Goal: Communication & Community: Answer question/provide support

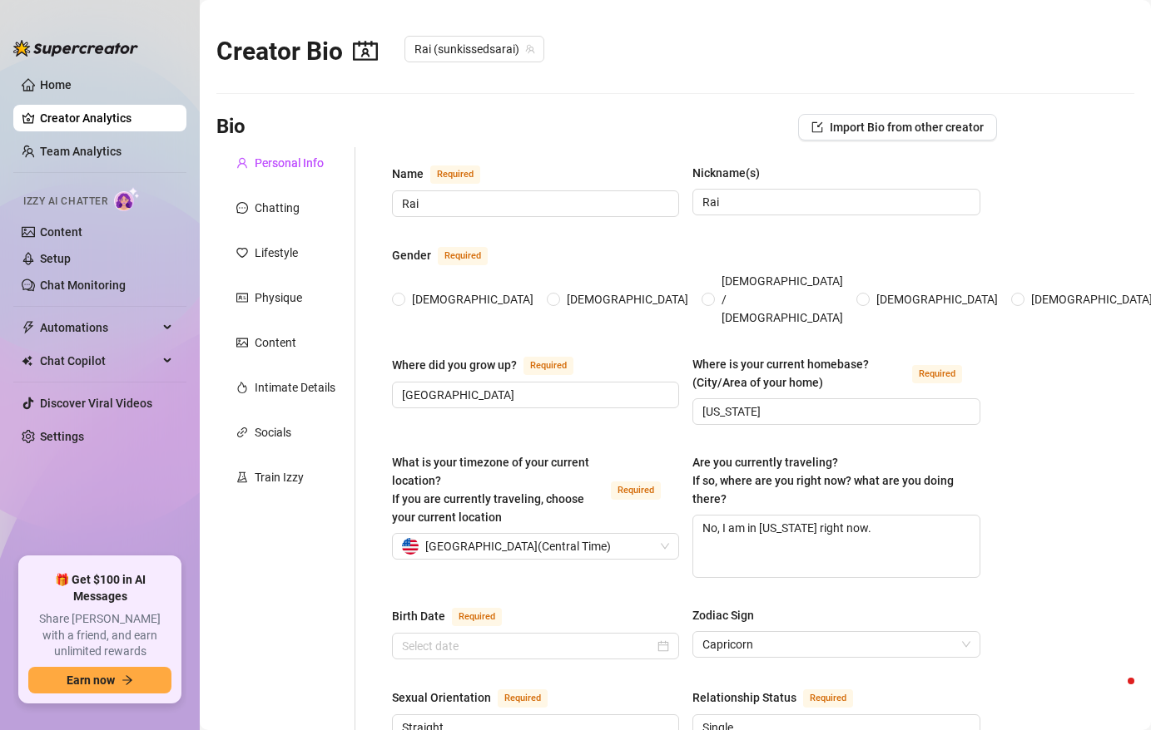
radio input "true"
type input "[DATE]"
click at [60, 301] on ul "Home Creator Analytics Team Analytics Izzy AI Chatter Content Setup Chat Monito…" at bounding box center [99, 308] width 173 height 486
click at [60, 337] on span "Automations" at bounding box center [99, 327] width 118 height 27
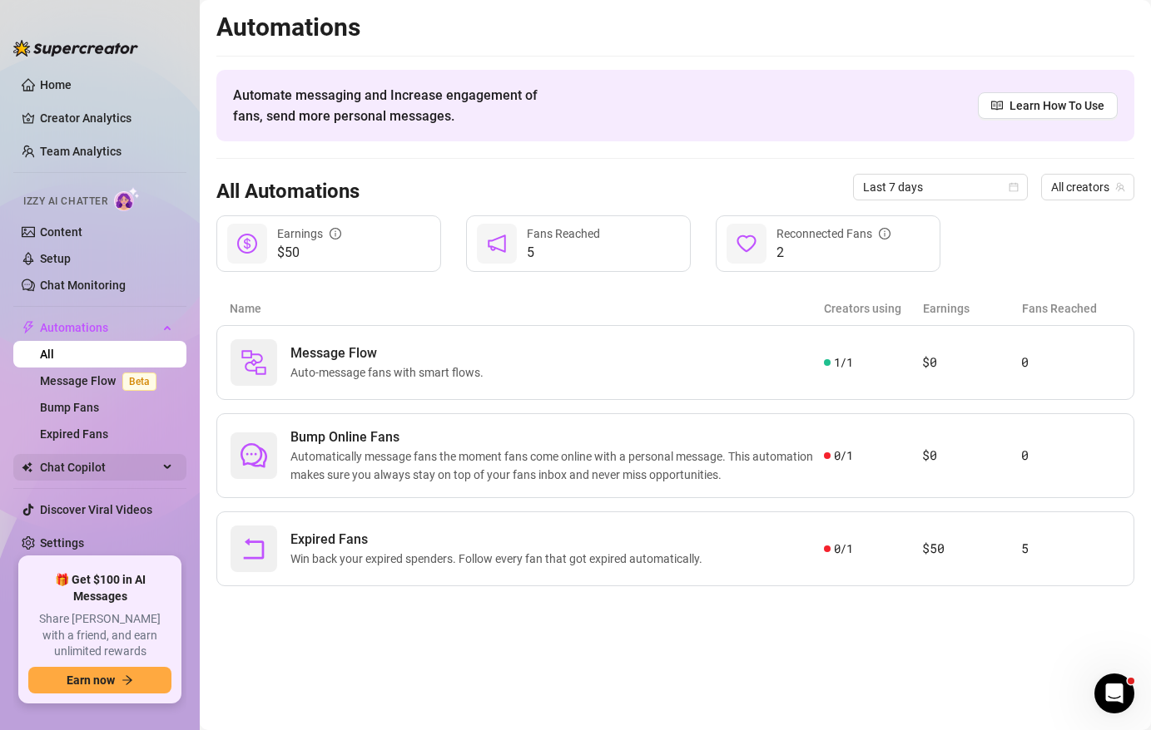
click at [71, 458] on span "Chat Copilot" at bounding box center [99, 467] width 118 height 27
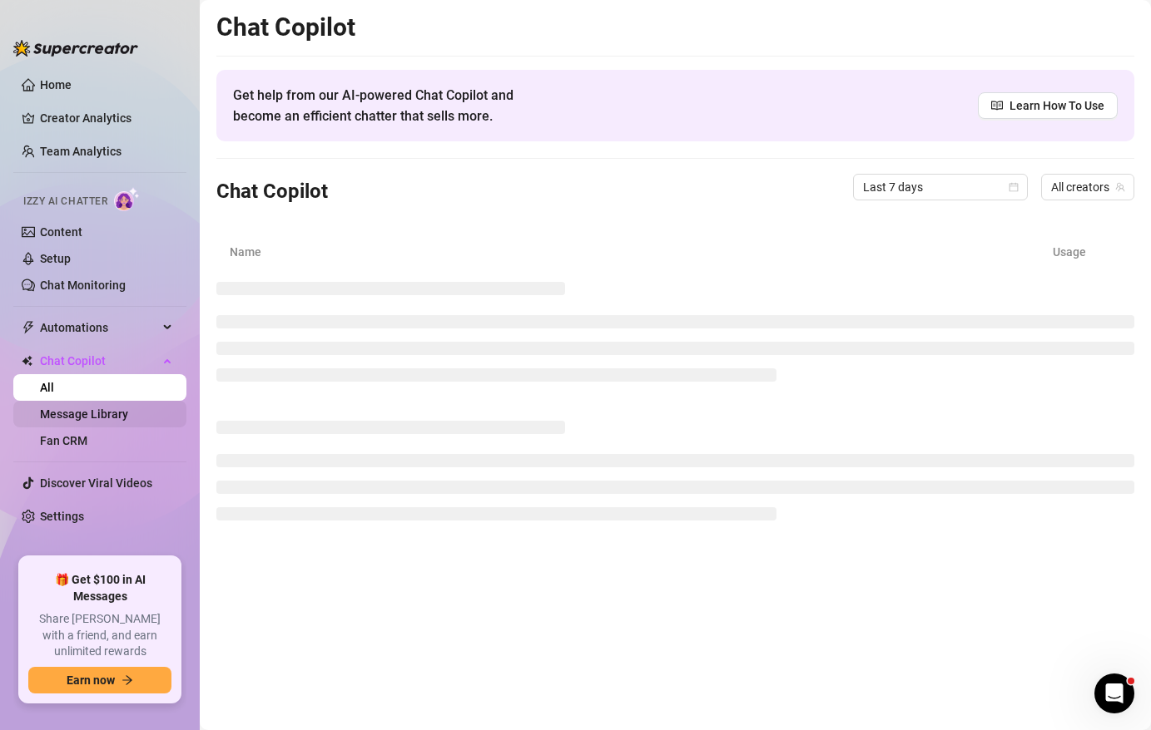
click at [75, 416] on link "Message Library" at bounding box center [84, 414] width 88 height 13
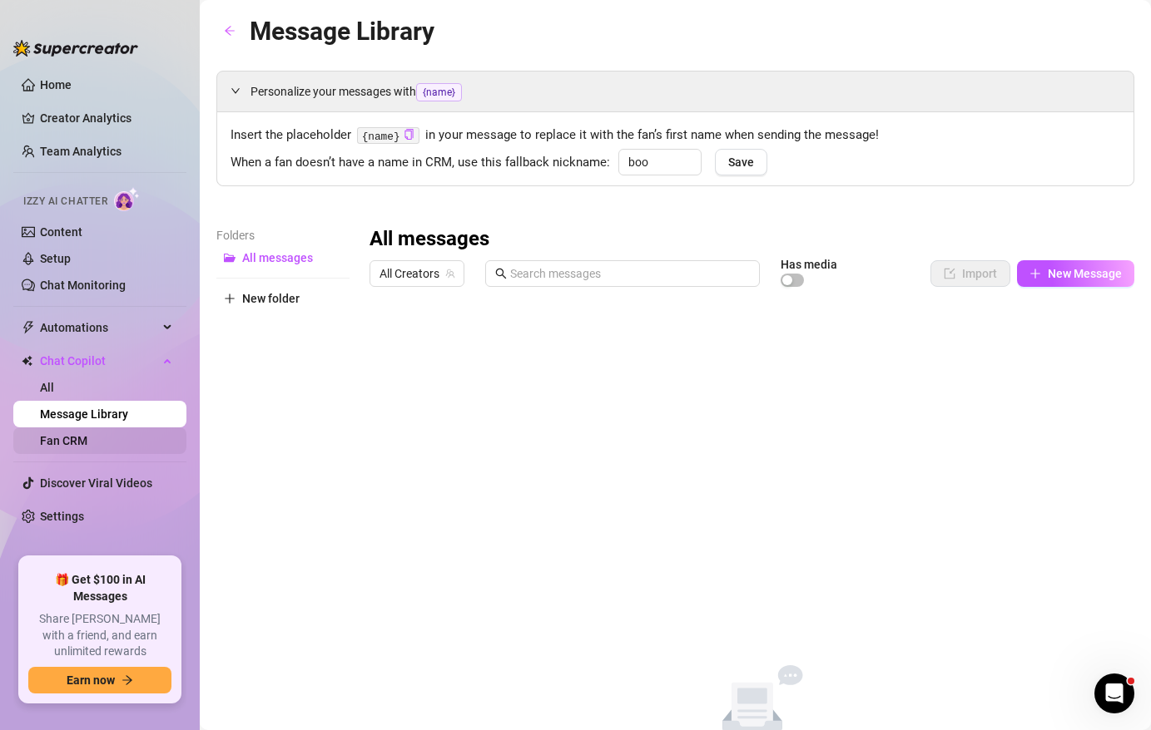
click at [72, 437] on link "Fan CRM" at bounding box center [63, 440] width 47 height 13
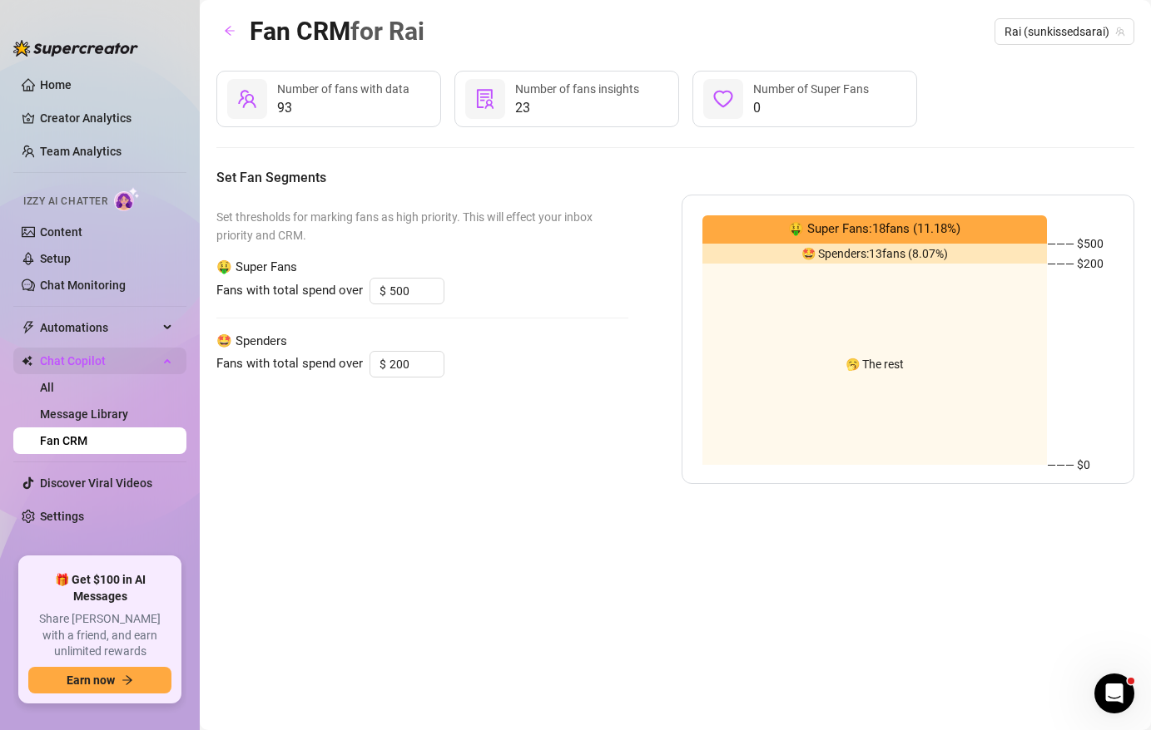
click at [94, 369] on span "Chat Copilot" at bounding box center [99, 361] width 118 height 27
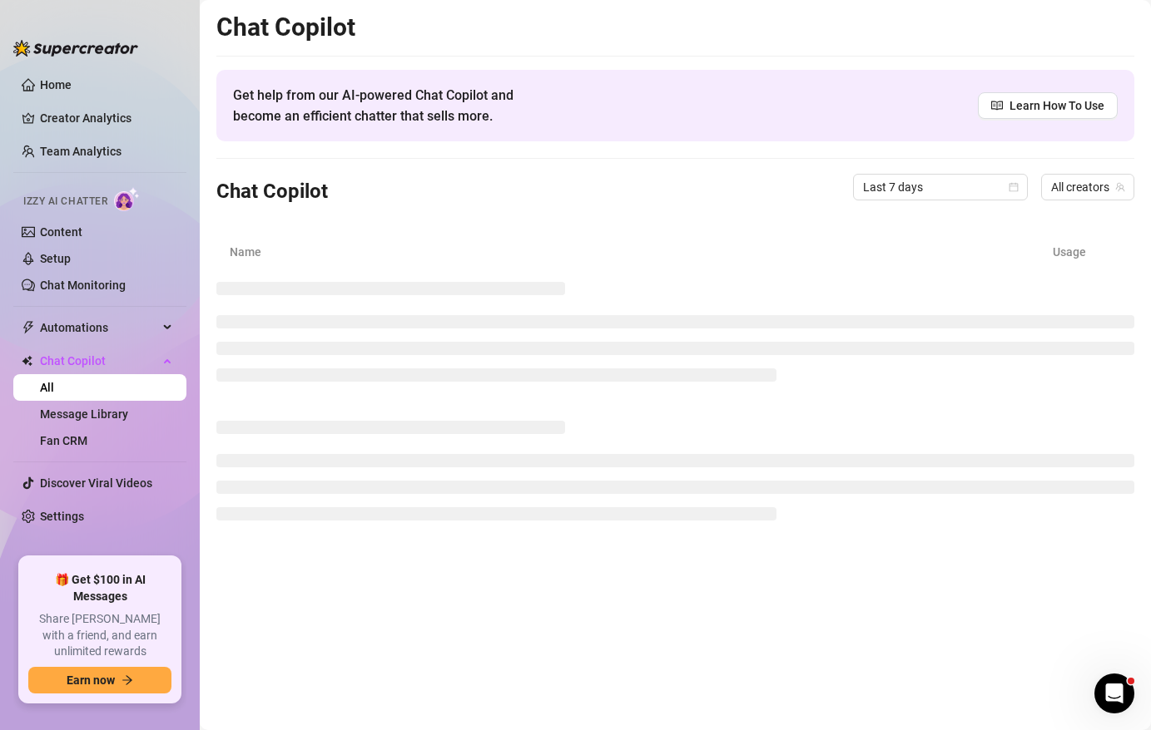
click at [93, 314] on ul "Home Creator Analytics Team Analytics Izzy AI Chatter Content Setup Chat Monito…" at bounding box center [99, 308] width 173 height 486
click at [92, 337] on span "Automations" at bounding box center [99, 327] width 118 height 27
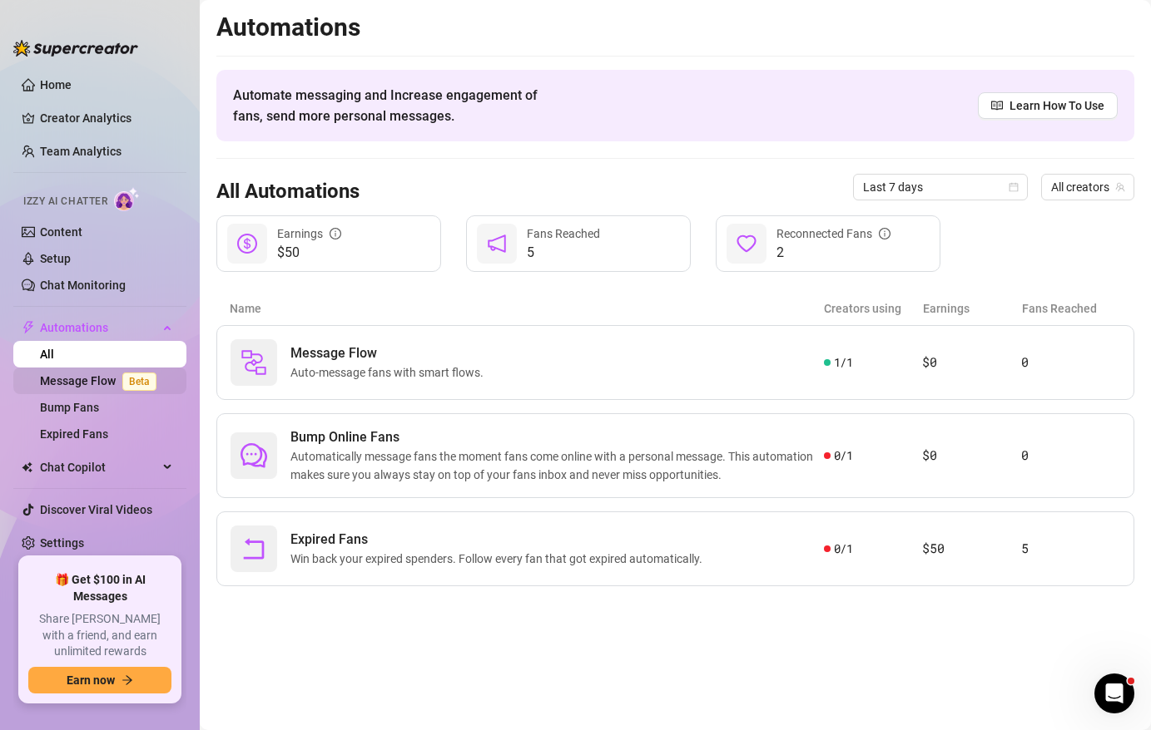
click at [87, 378] on link "Message Flow Beta" at bounding box center [101, 380] width 123 height 13
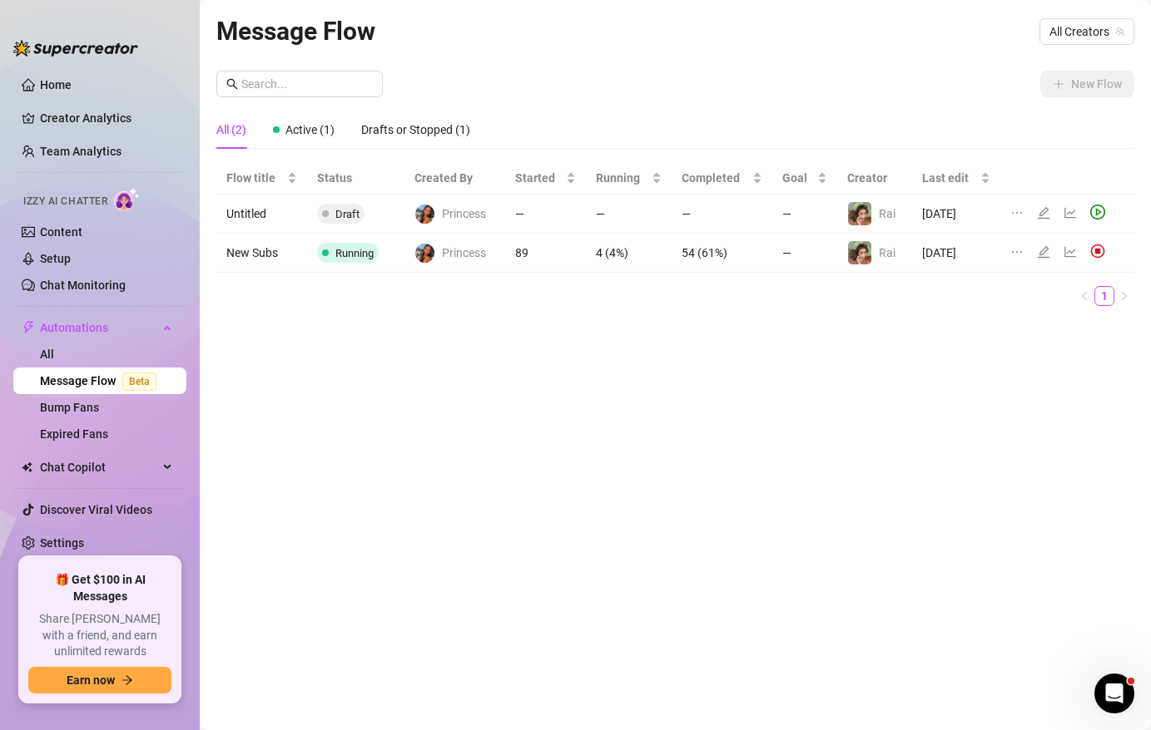
click at [405, 247] on td "Princess" at bounding box center [454, 253] width 101 height 39
click at [325, 260] on span at bounding box center [325, 253] width 7 height 20
click at [336, 251] on span "Running" at bounding box center [354, 253] width 38 height 12
click at [283, 257] on td "New Subs" at bounding box center [261, 253] width 91 height 39
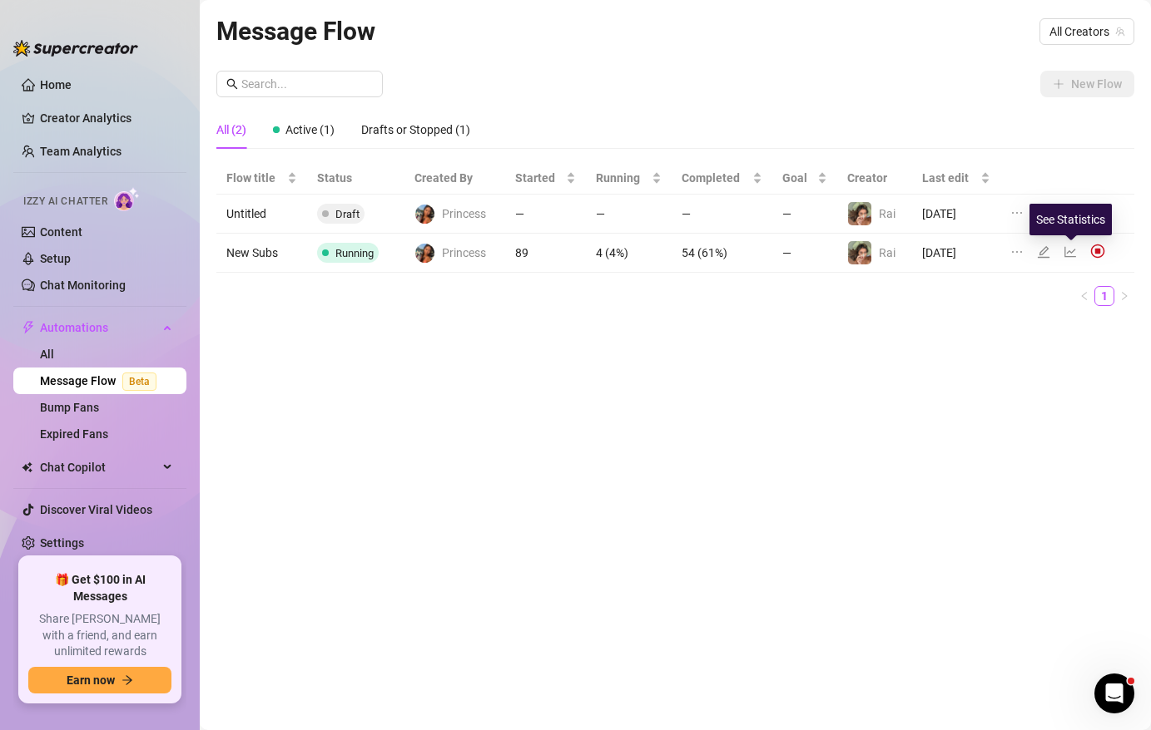
click at [1072, 253] on icon "line-chart" at bounding box center [1069, 251] width 13 height 13
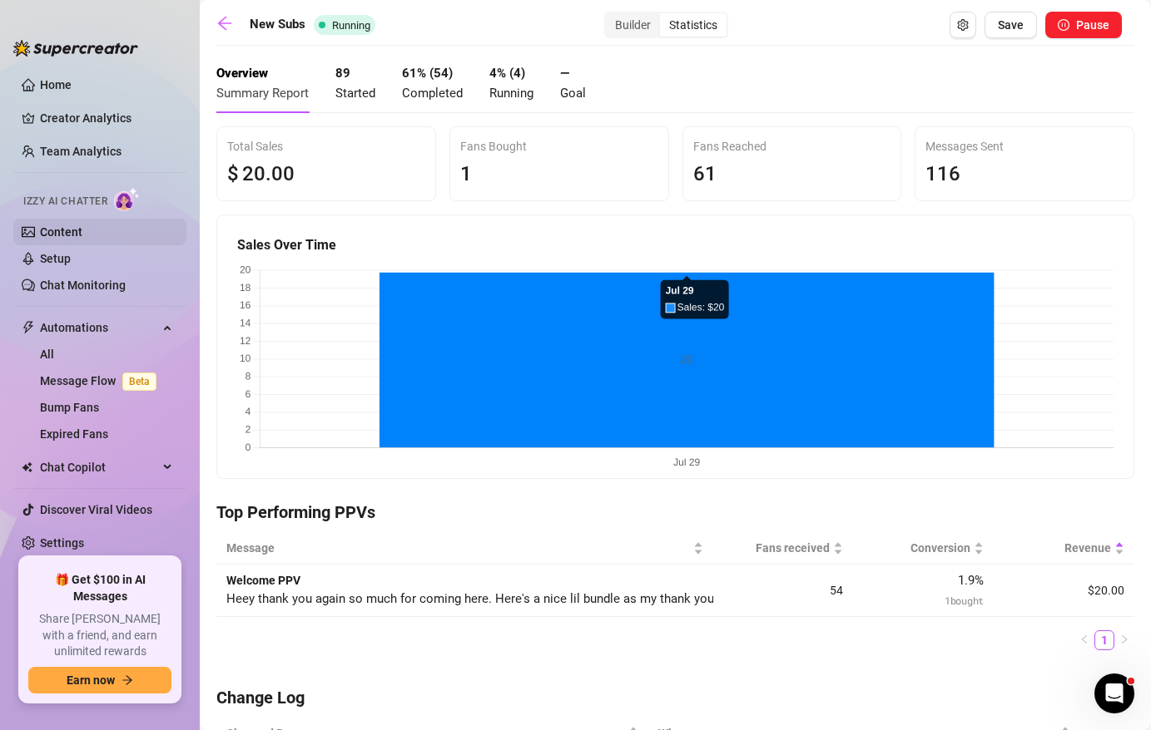
click at [73, 237] on link "Content" at bounding box center [61, 231] width 42 height 13
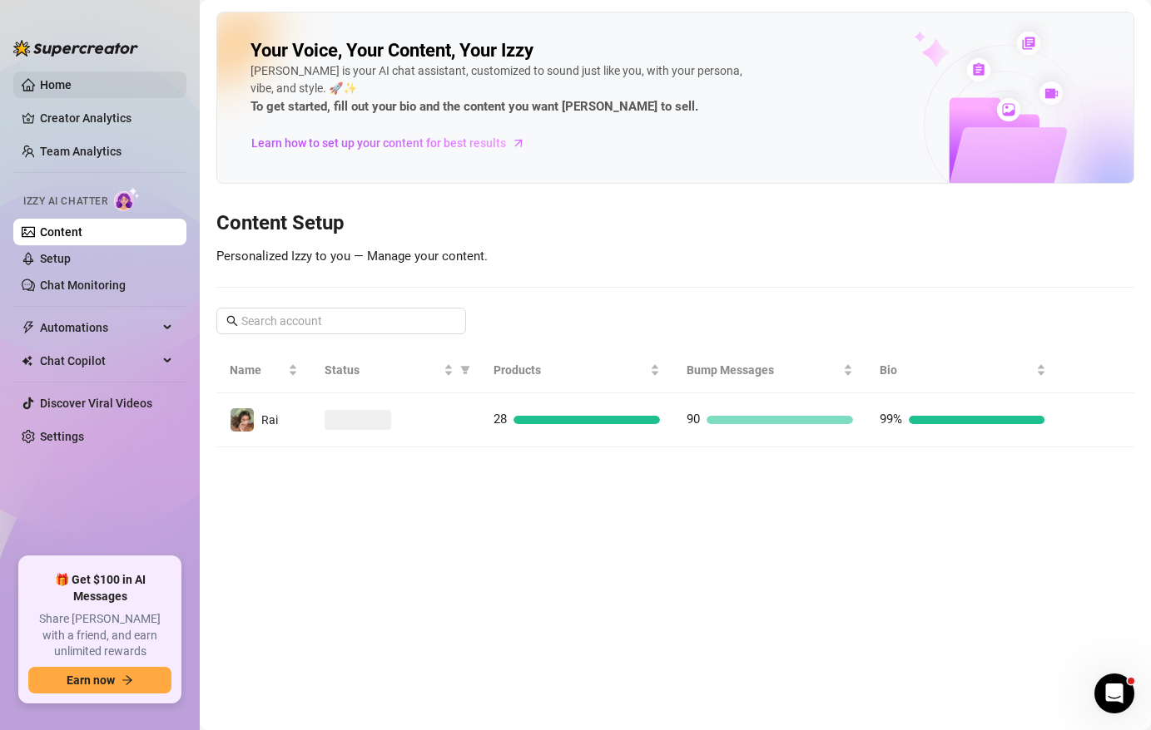
click at [72, 92] on link "Home" at bounding box center [56, 84] width 32 height 13
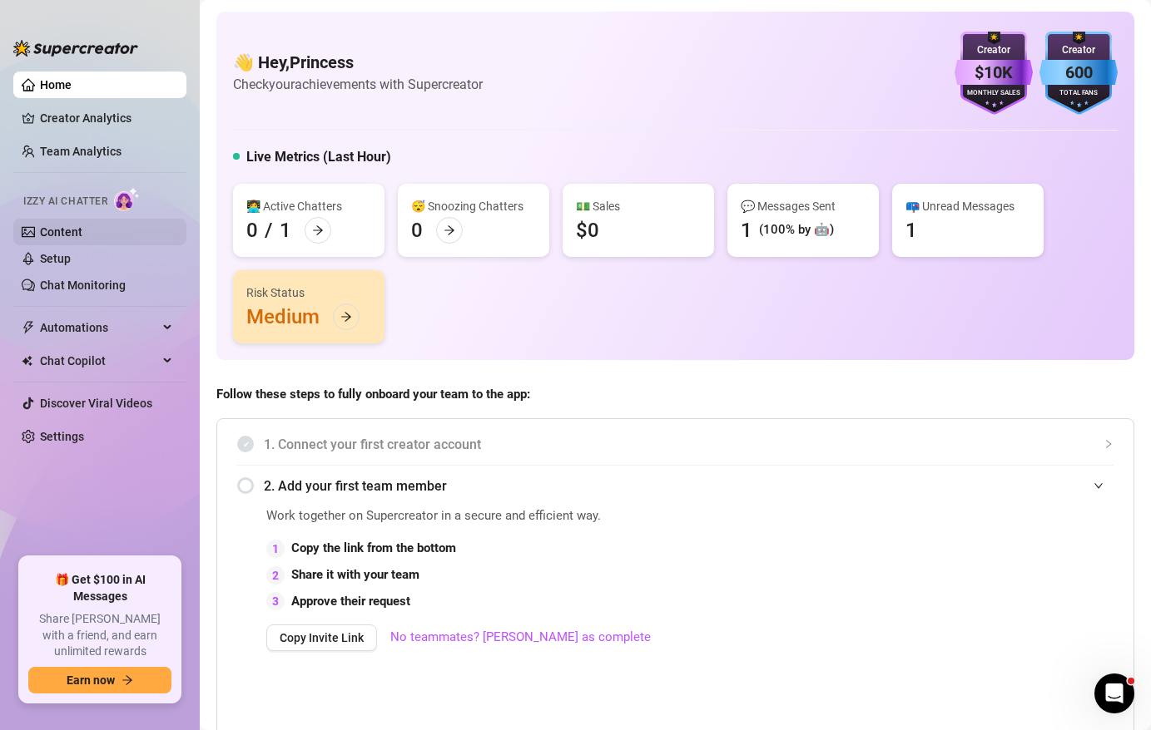
click at [54, 229] on link "Content" at bounding box center [61, 231] width 42 height 13
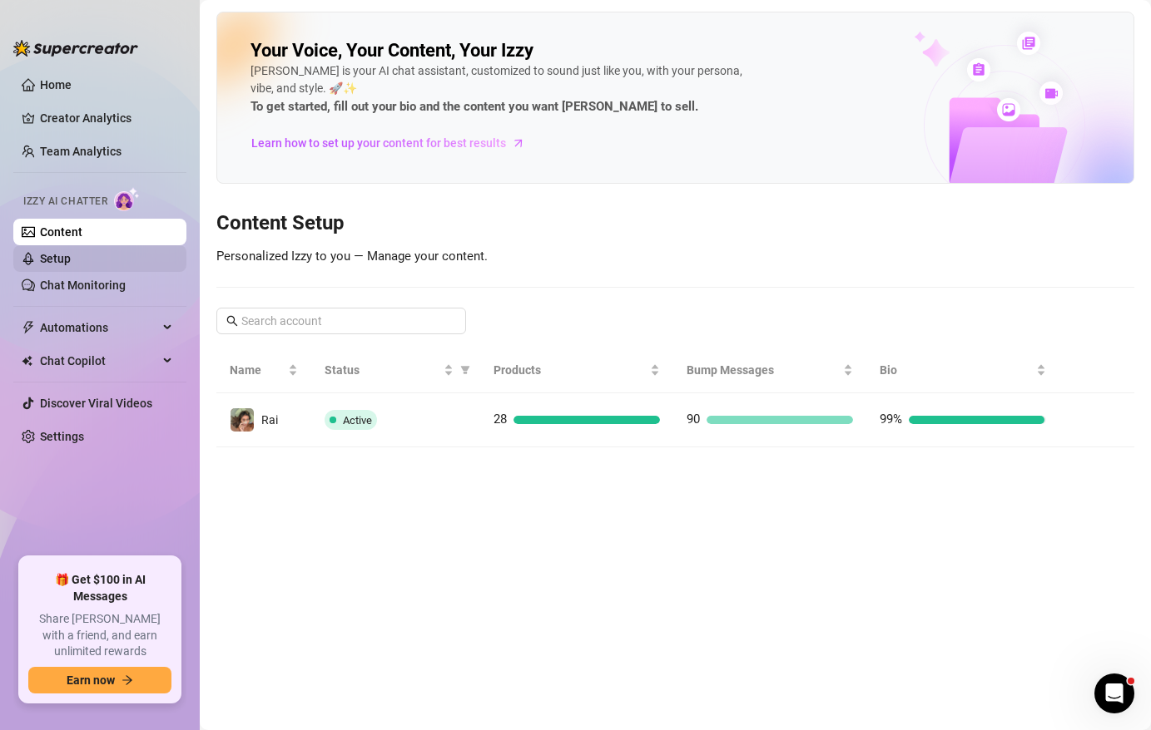
click at [51, 265] on link "Setup" at bounding box center [55, 258] width 31 height 13
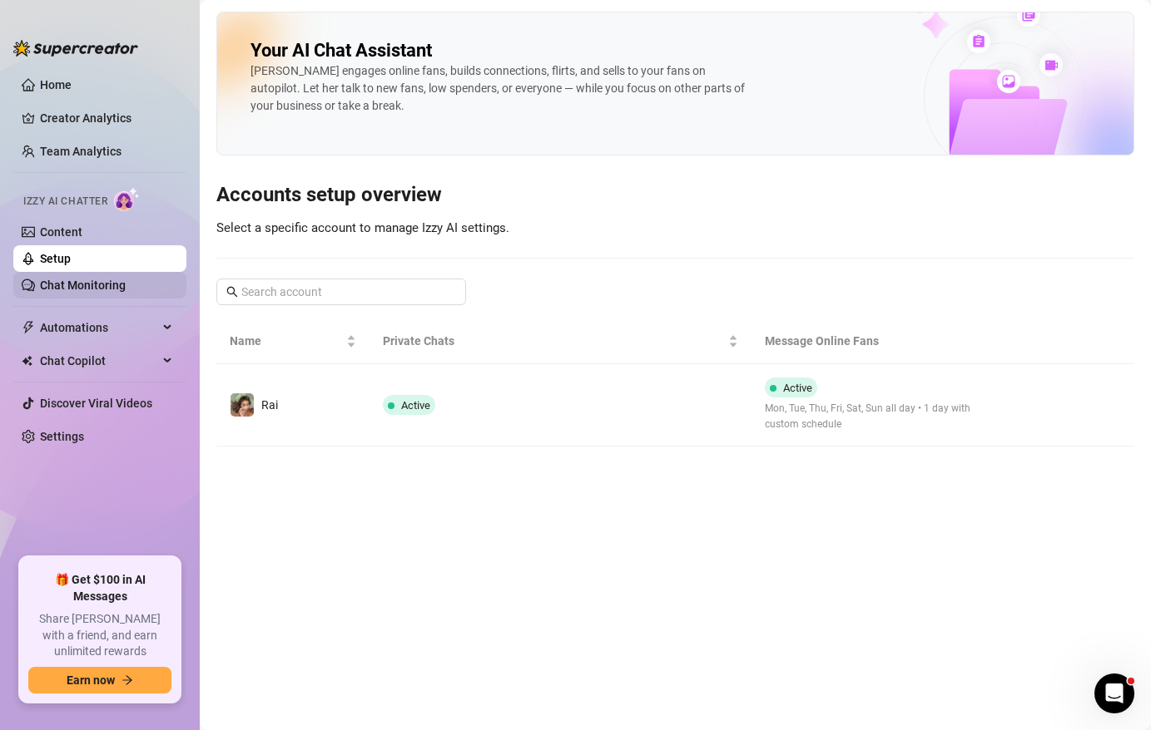
click at [50, 284] on link "Chat Monitoring" at bounding box center [83, 285] width 86 height 13
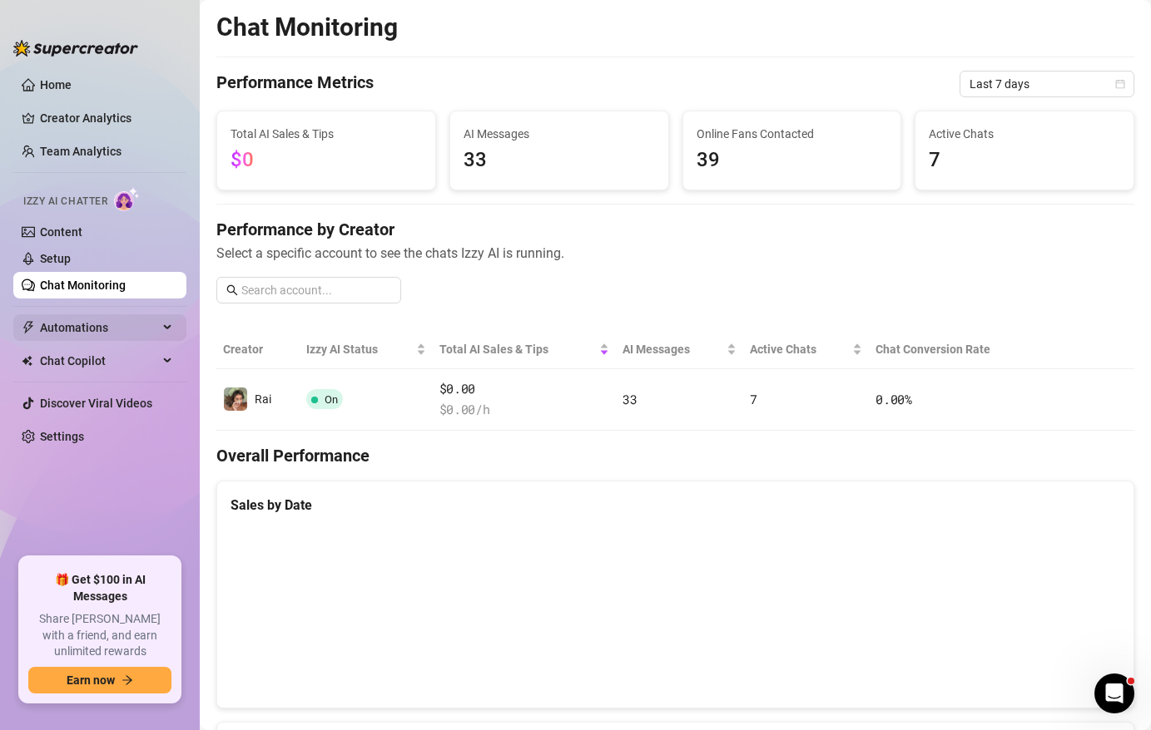
click at [58, 328] on span "Automations" at bounding box center [99, 327] width 118 height 27
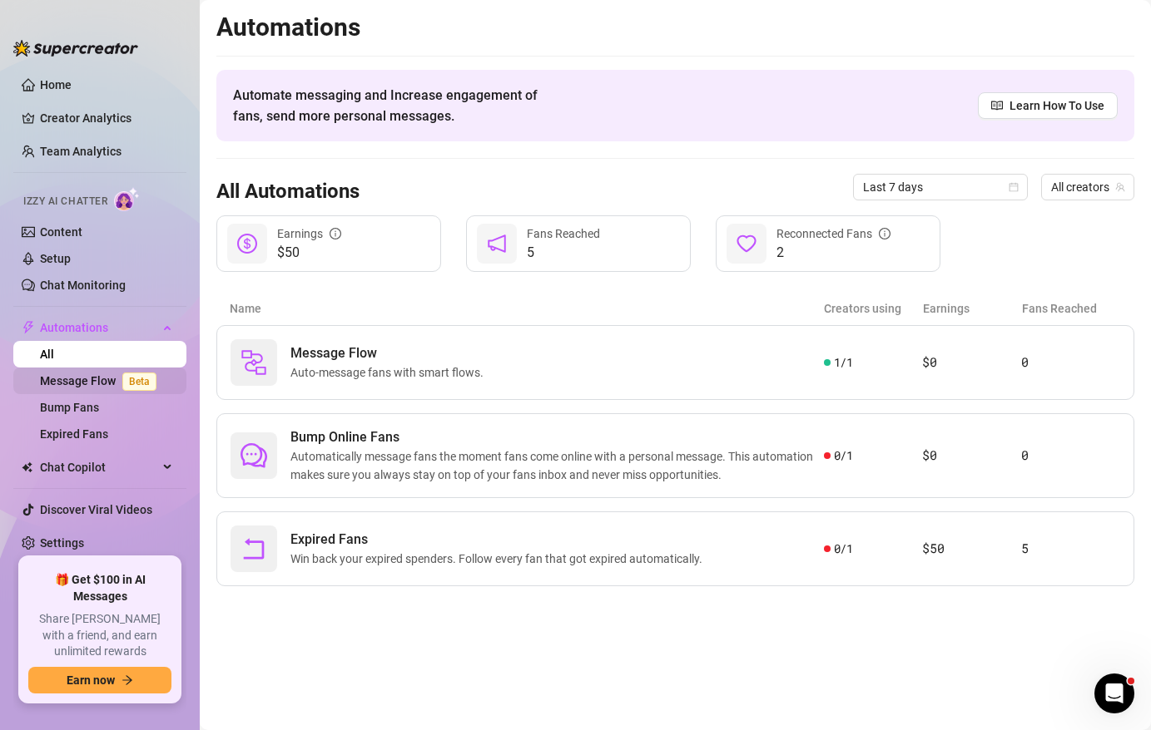
click at [63, 374] on link "Message Flow Beta" at bounding box center [101, 380] width 123 height 13
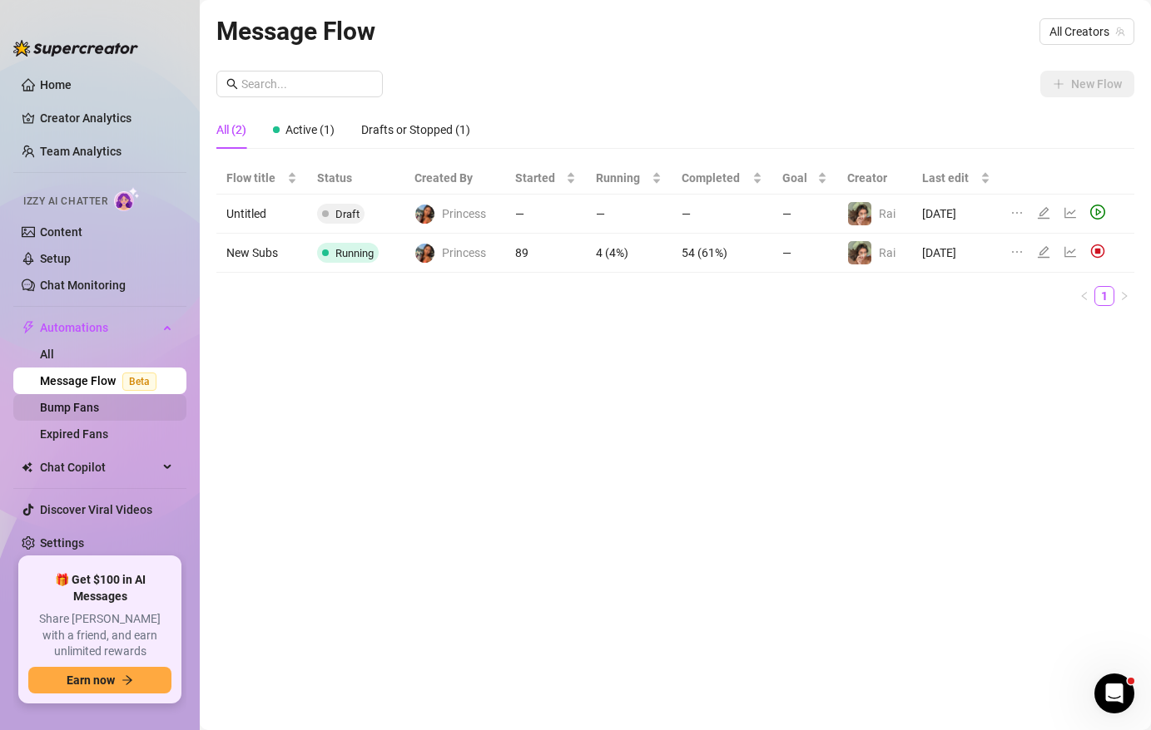
click at [64, 412] on link "Bump Fans" at bounding box center [69, 407] width 59 height 13
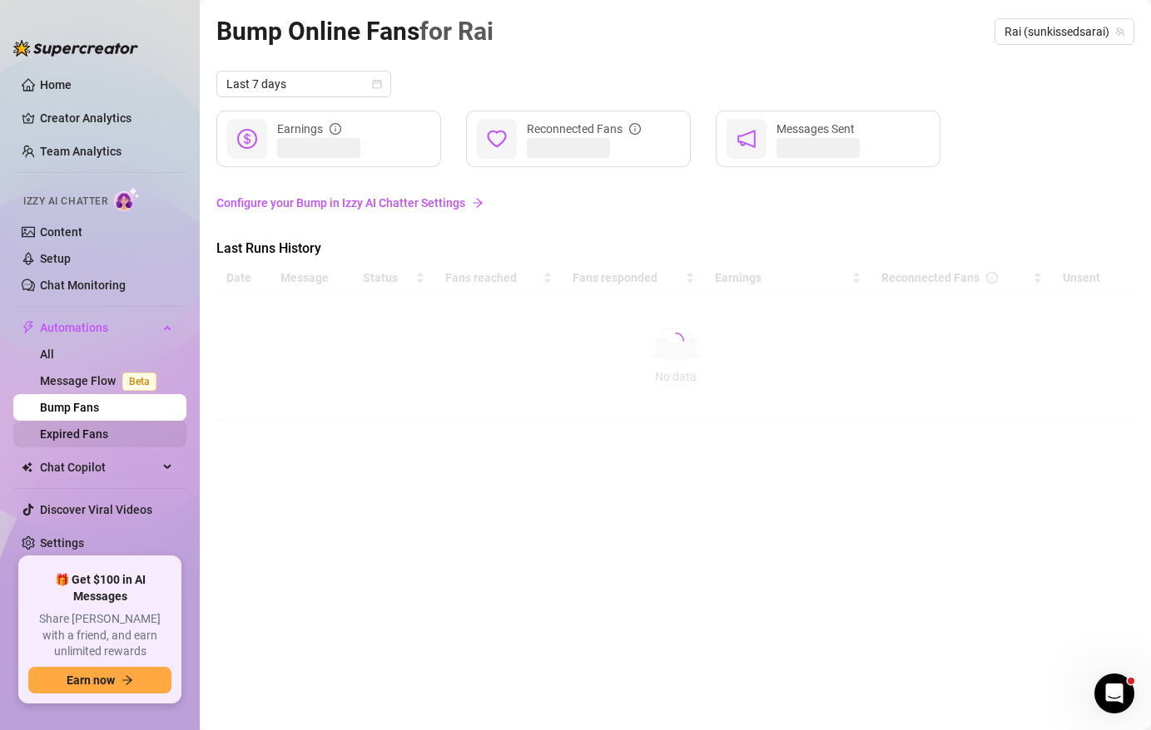
click at [64, 438] on link "Expired Fans" at bounding box center [74, 434] width 68 height 13
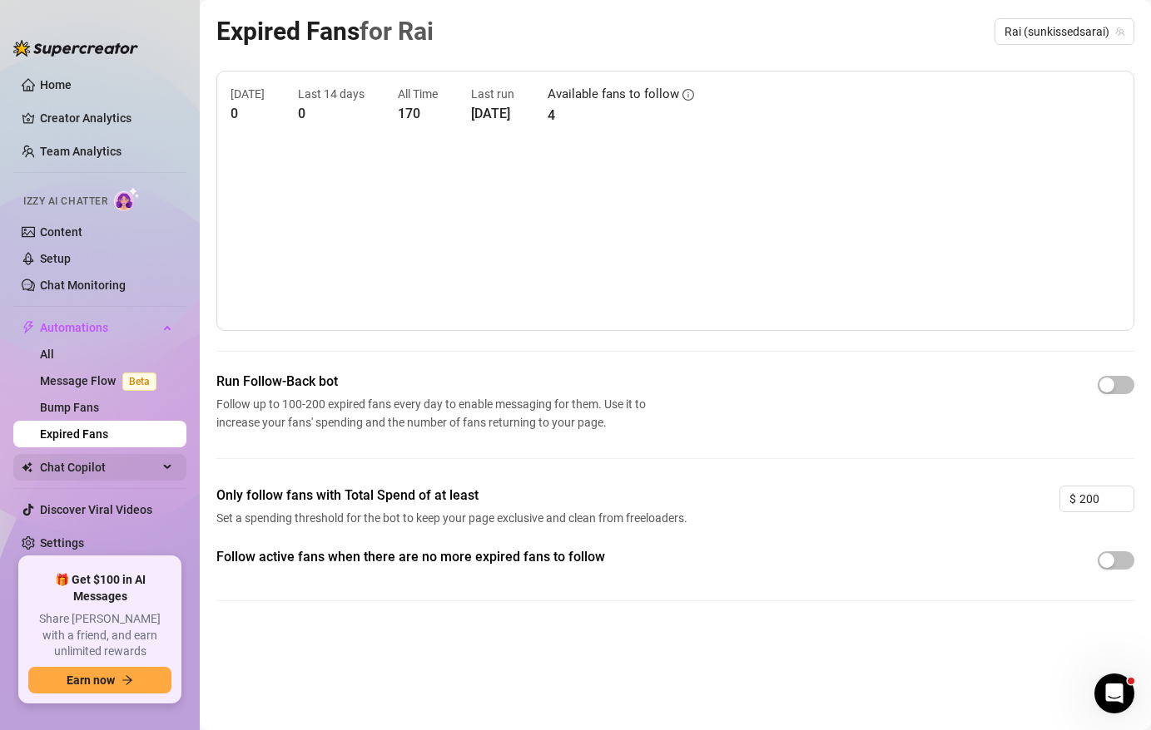
click at [146, 473] on span "Chat Copilot" at bounding box center [99, 467] width 118 height 27
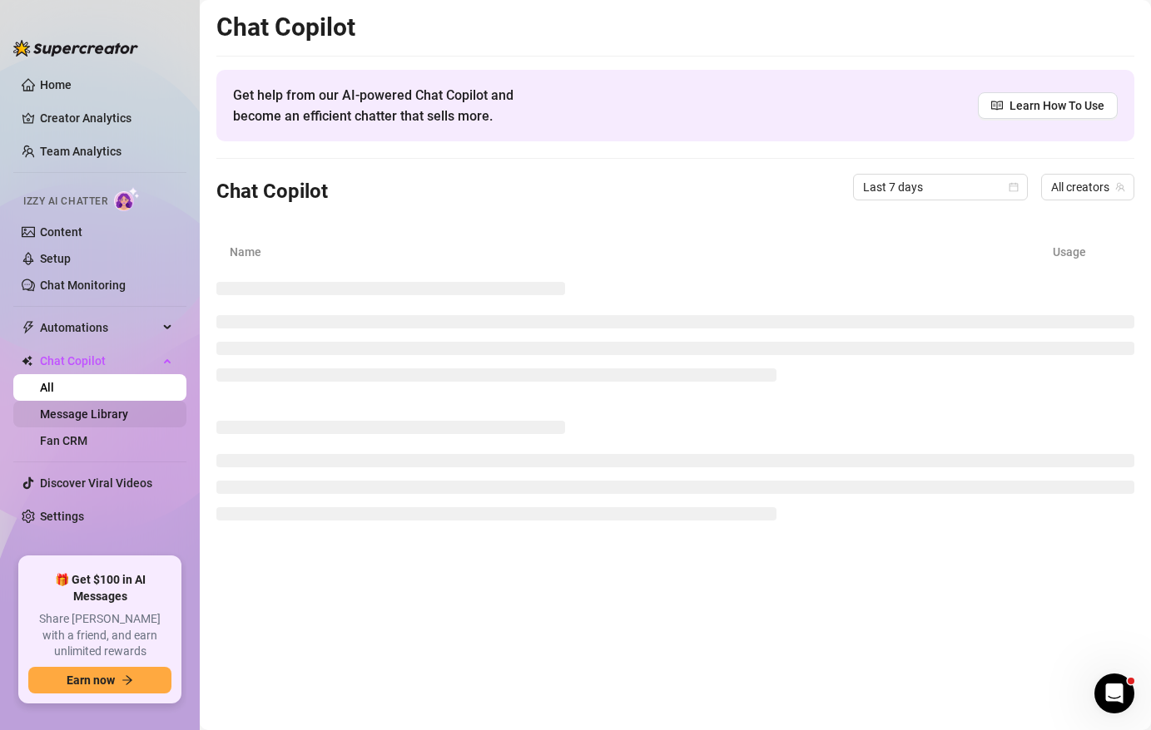
click at [128, 420] on link "Message Library" at bounding box center [84, 414] width 88 height 13
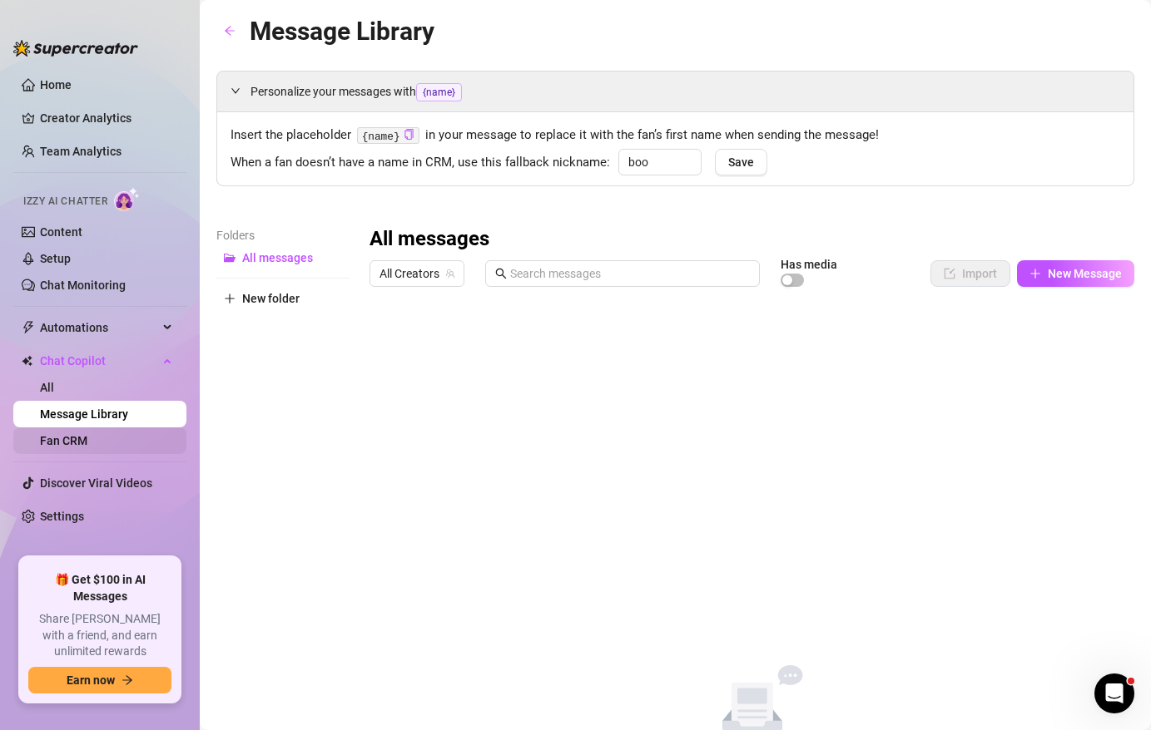
click at [87, 440] on link "Fan CRM" at bounding box center [63, 440] width 47 height 13
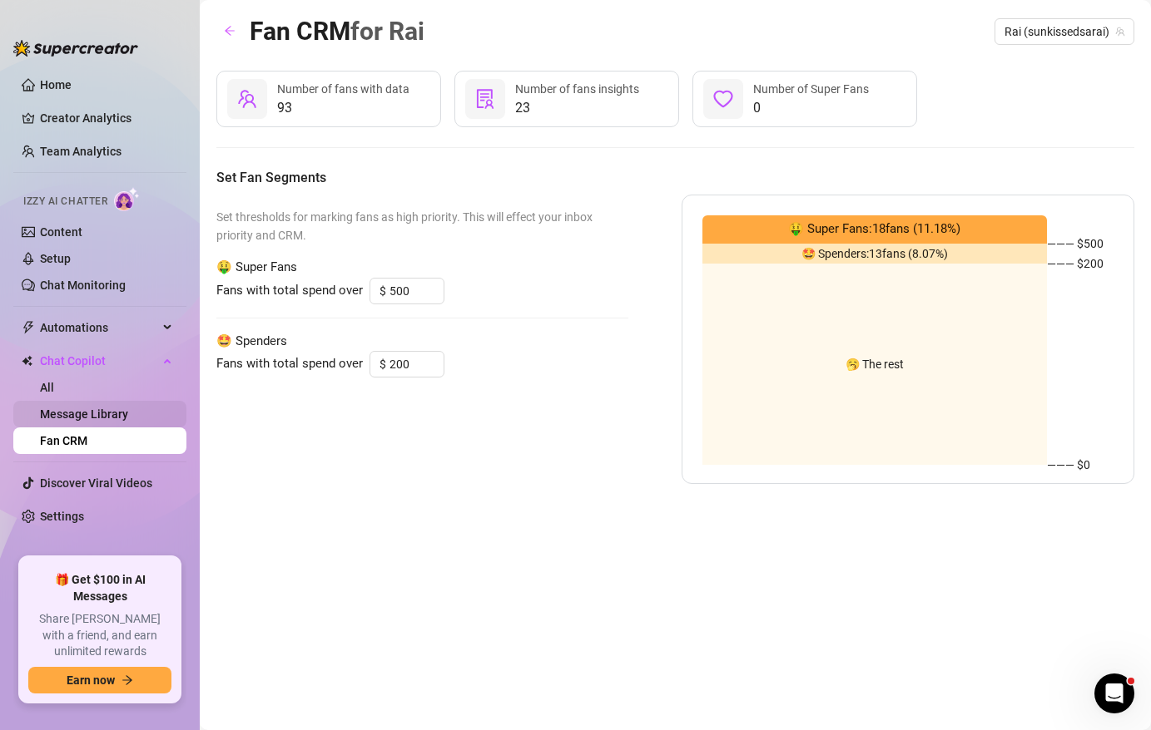
click at [125, 421] on link "Message Library" at bounding box center [84, 414] width 88 height 13
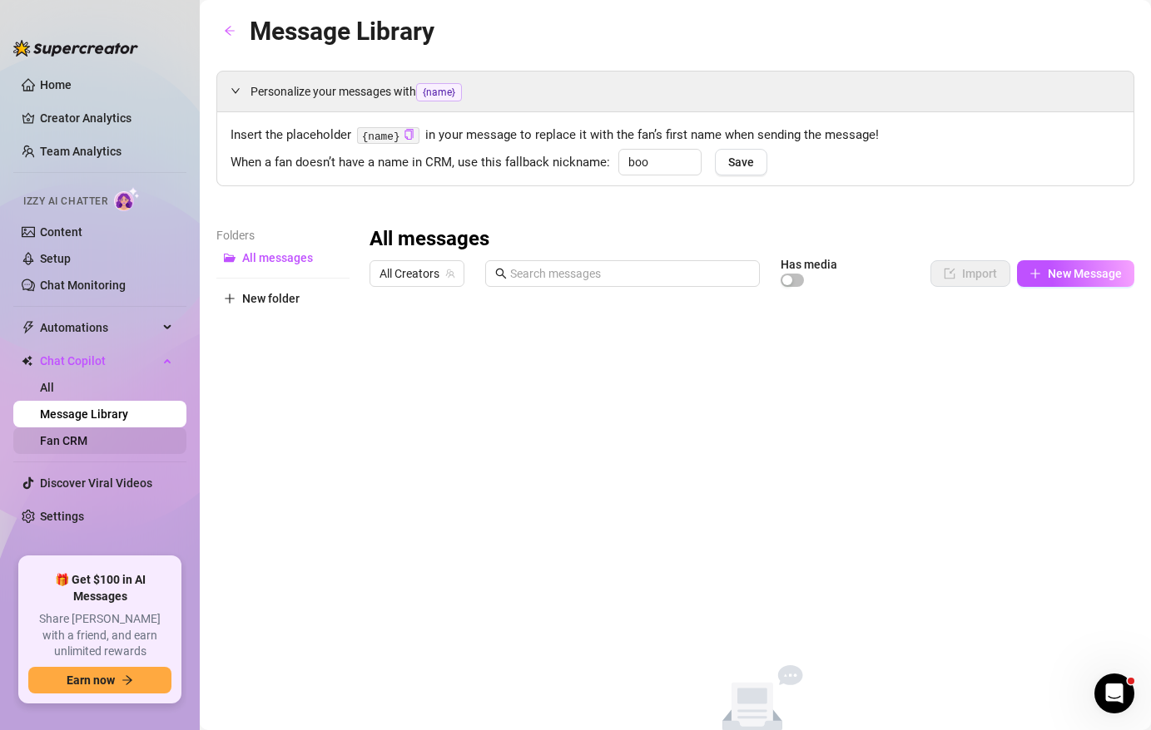
click at [87, 442] on link "Fan CRM" at bounding box center [63, 440] width 47 height 13
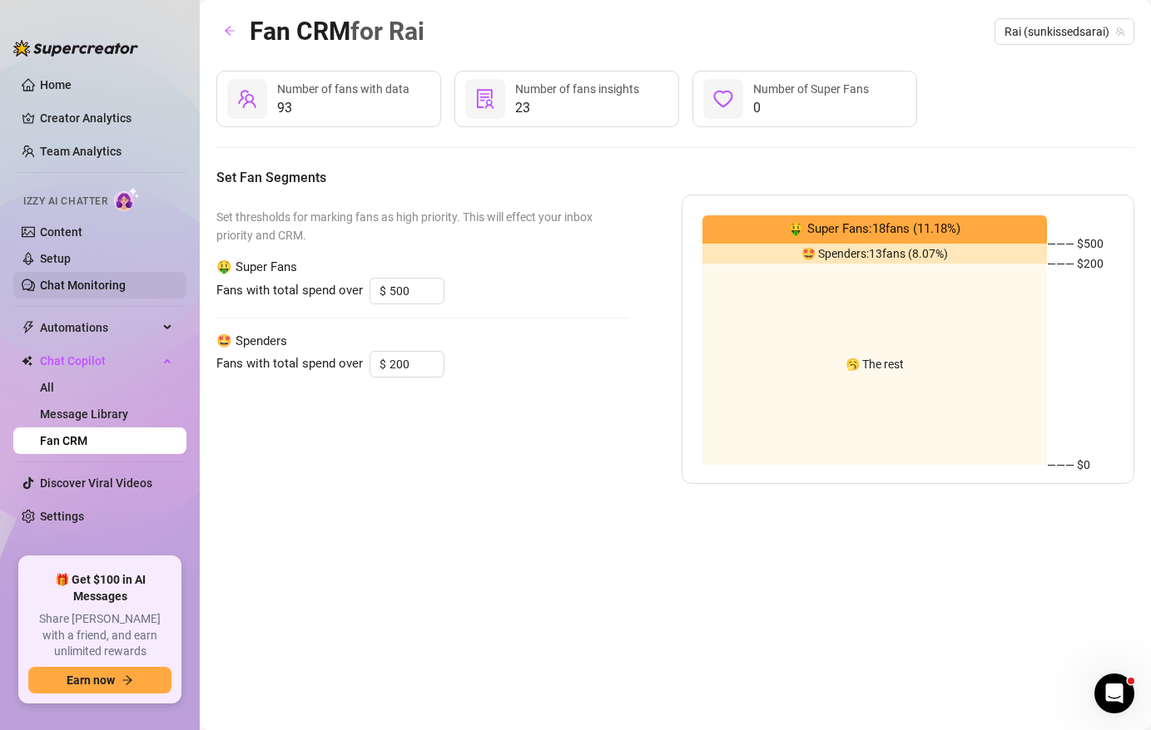
click at [111, 287] on link "Chat Monitoring" at bounding box center [83, 285] width 86 height 13
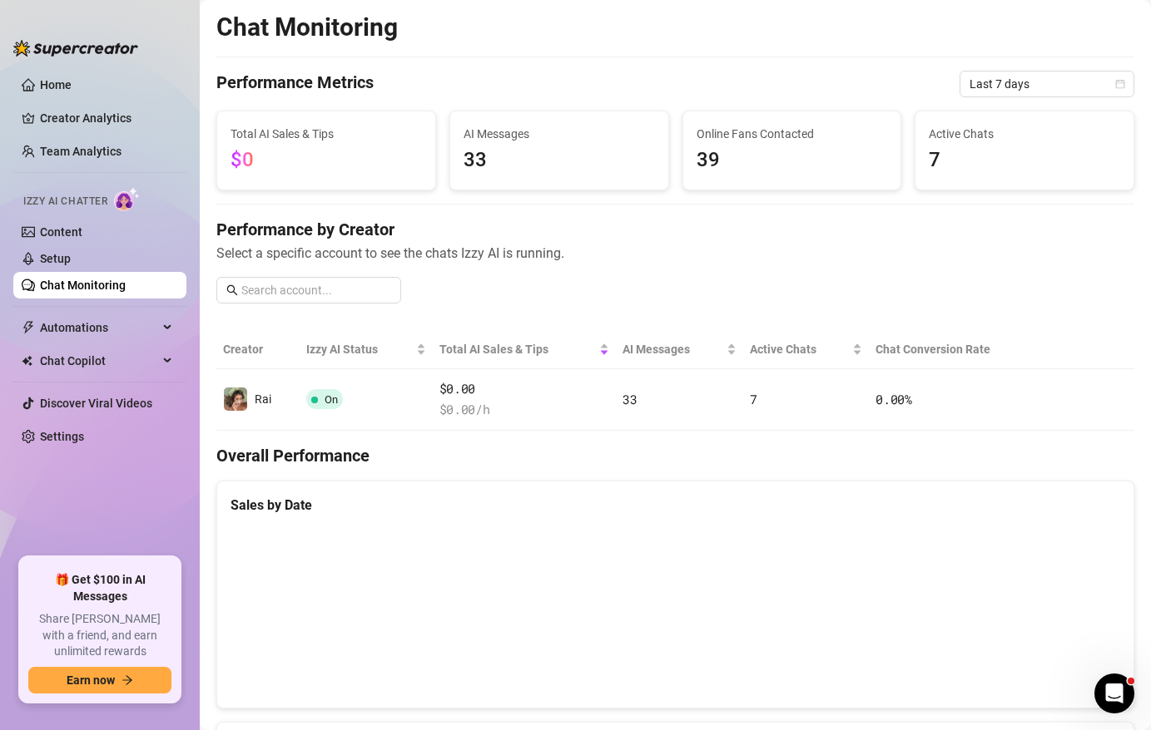
click at [111, 287] on link "Chat Monitoring" at bounding box center [83, 285] width 86 height 13
click at [71, 252] on link "Setup" at bounding box center [55, 258] width 31 height 13
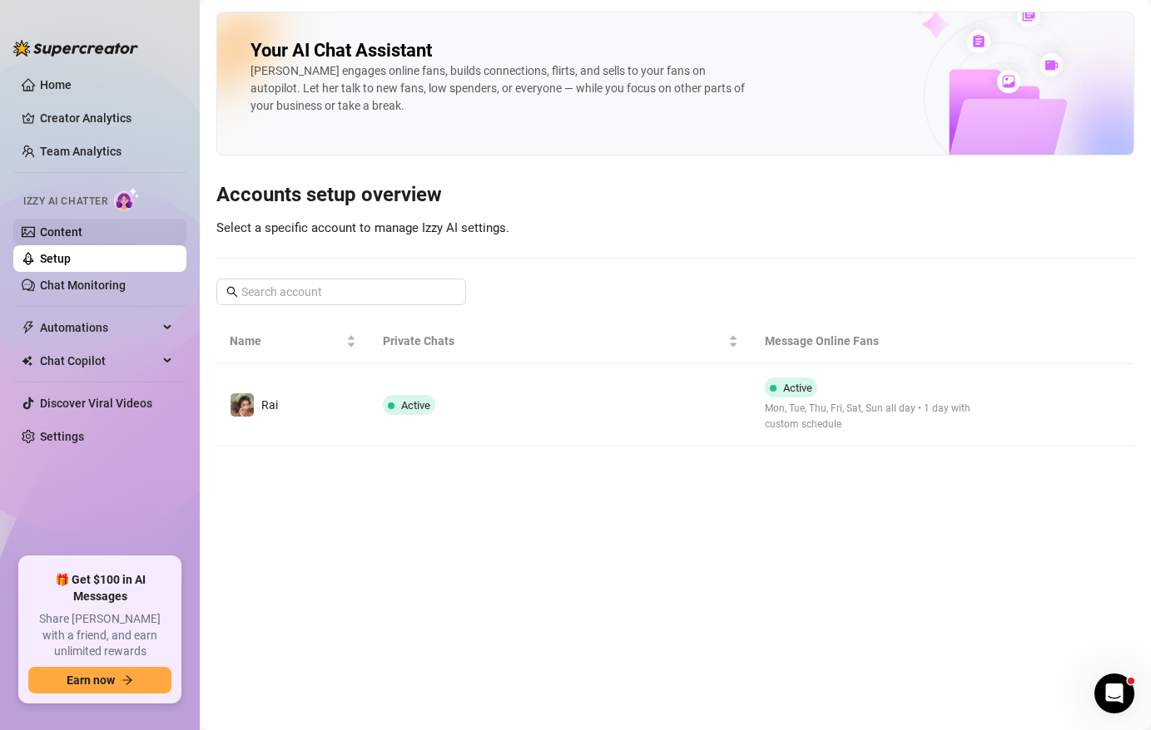
click at [79, 227] on link "Content" at bounding box center [61, 231] width 42 height 13
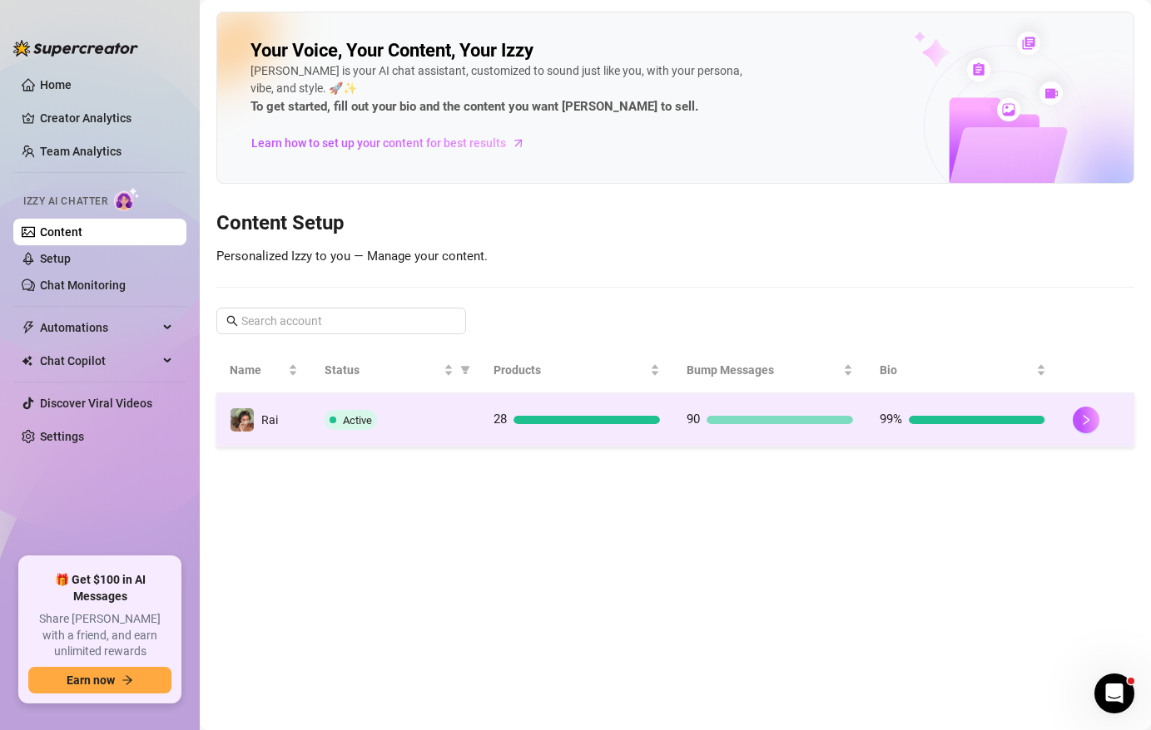
click at [314, 422] on td "Active" at bounding box center [395, 421] width 169 height 54
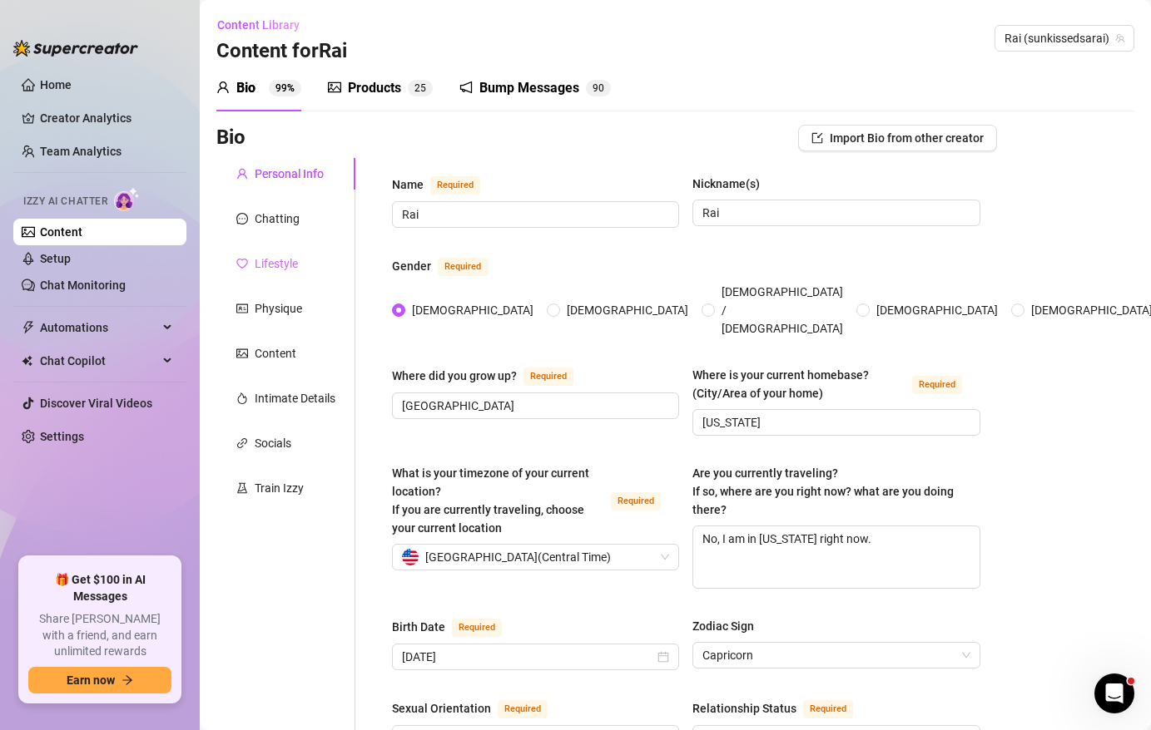
click at [301, 274] on div "Lifestyle" at bounding box center [285, 264] width 139 height 32
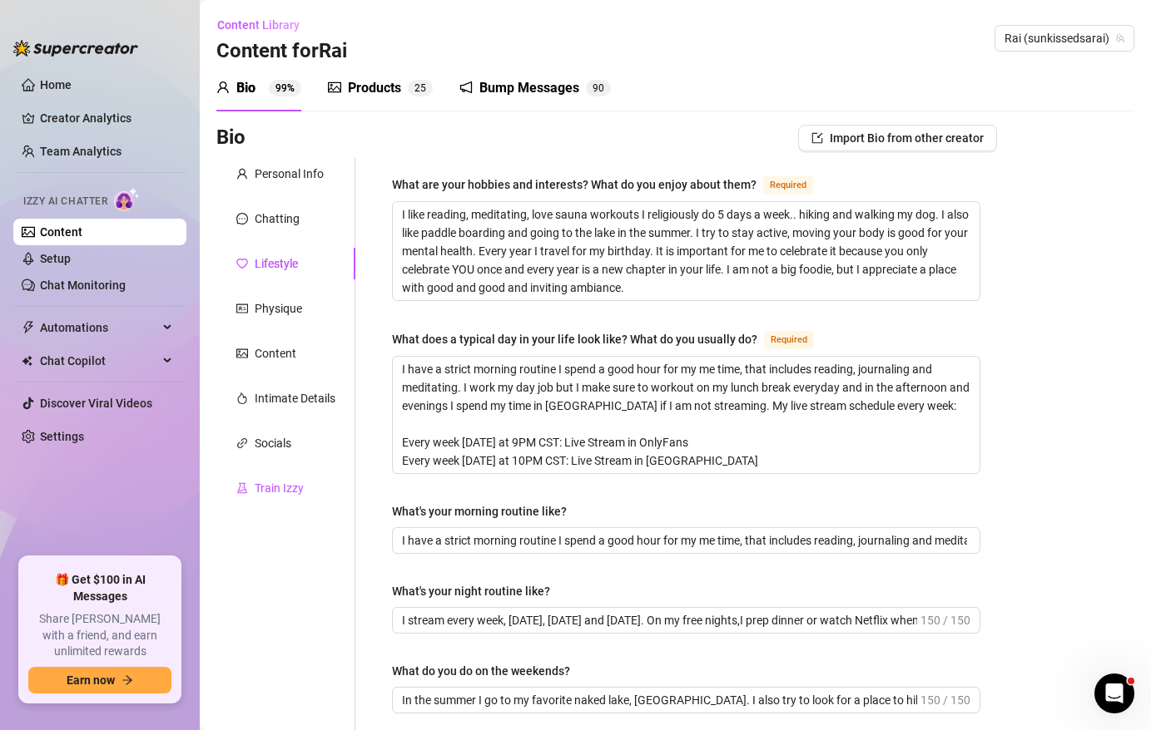
click at [282, 486] on div "Train Izzy" at bounding box center [279, 488] width 49 height 18
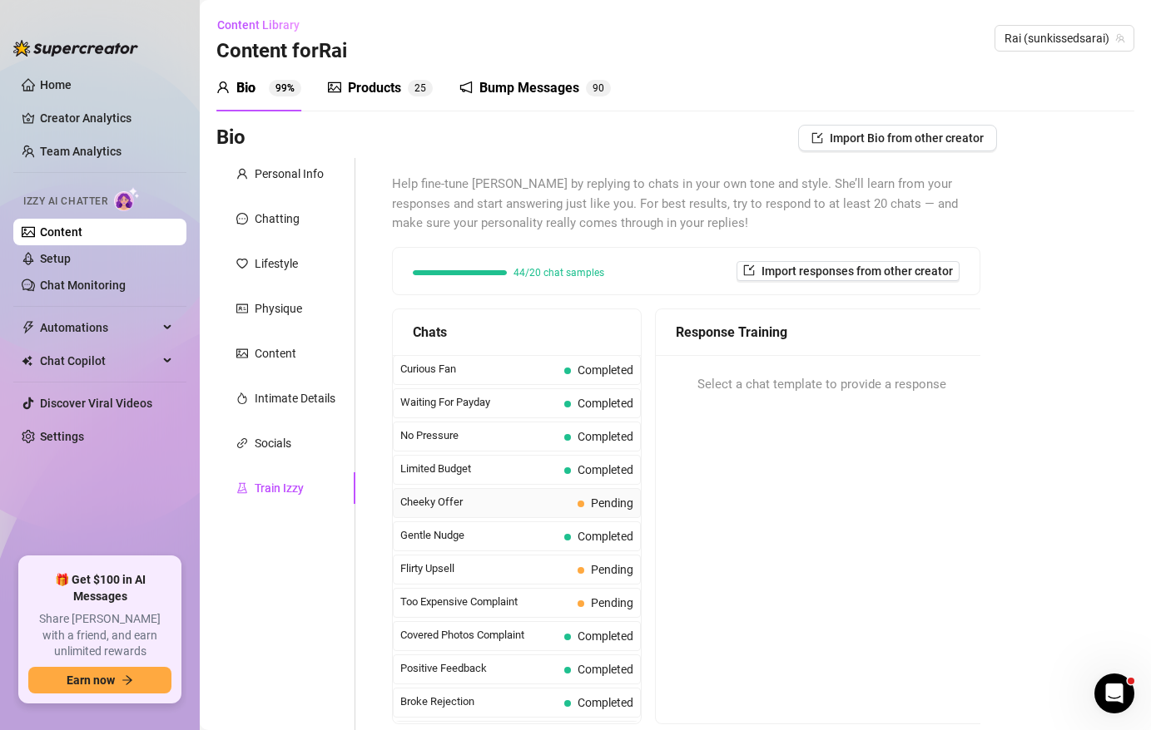
click at [579, 503] on span at bounding box center [580, 504] width 7 height 7
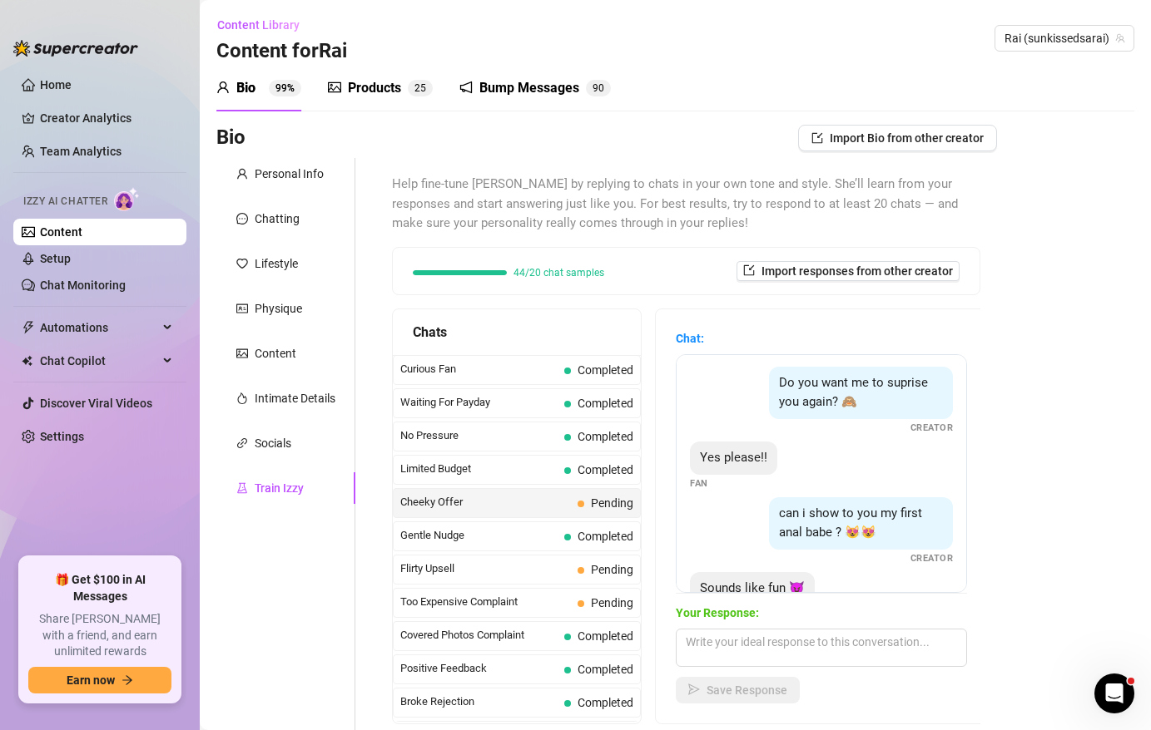
scroll to position [293, 0]
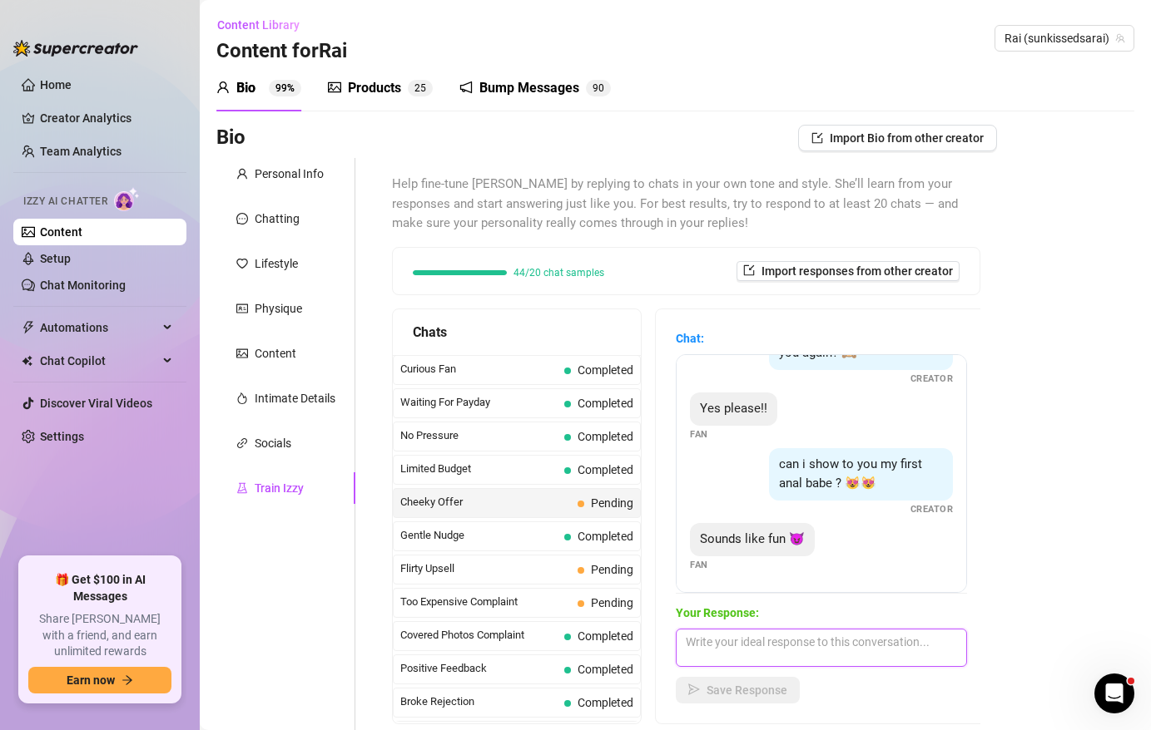
click at [768, 637] on textarea at bounding box center [821, 648] width 291 height 38
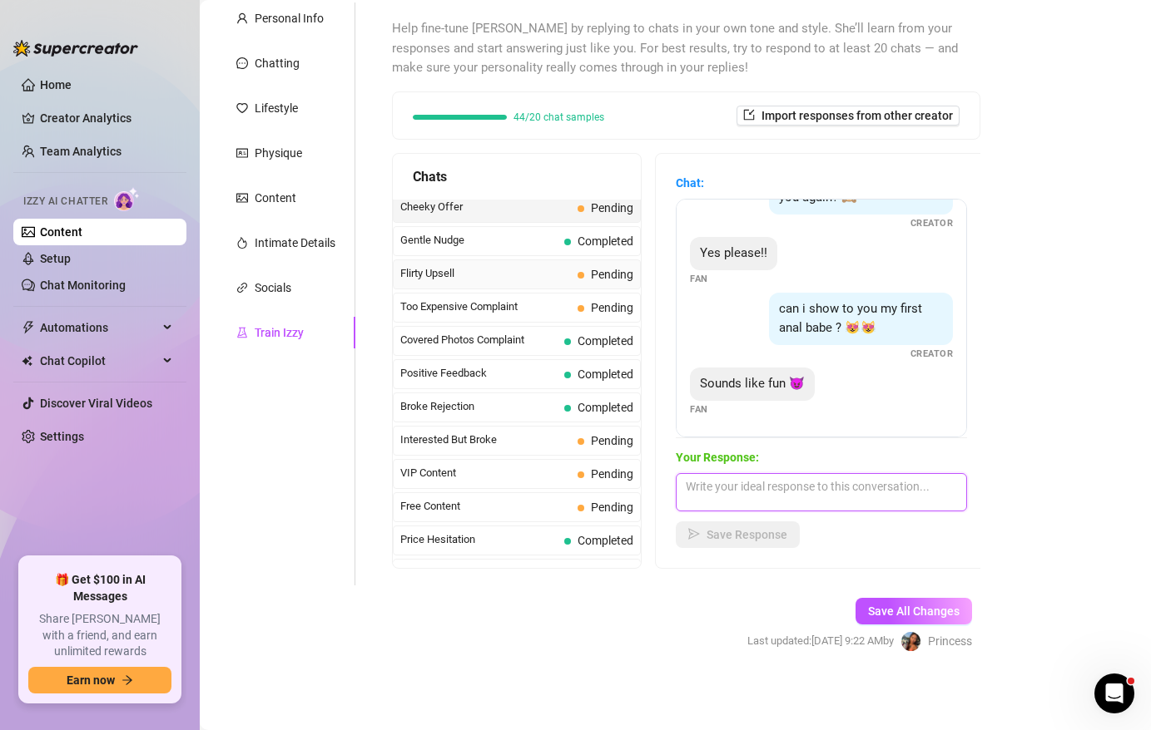
scroll to position [138, 0]
click at [571, 284] on div "Flirty Upsell Pending" at bounding box center [517, 276] width 248 height 30
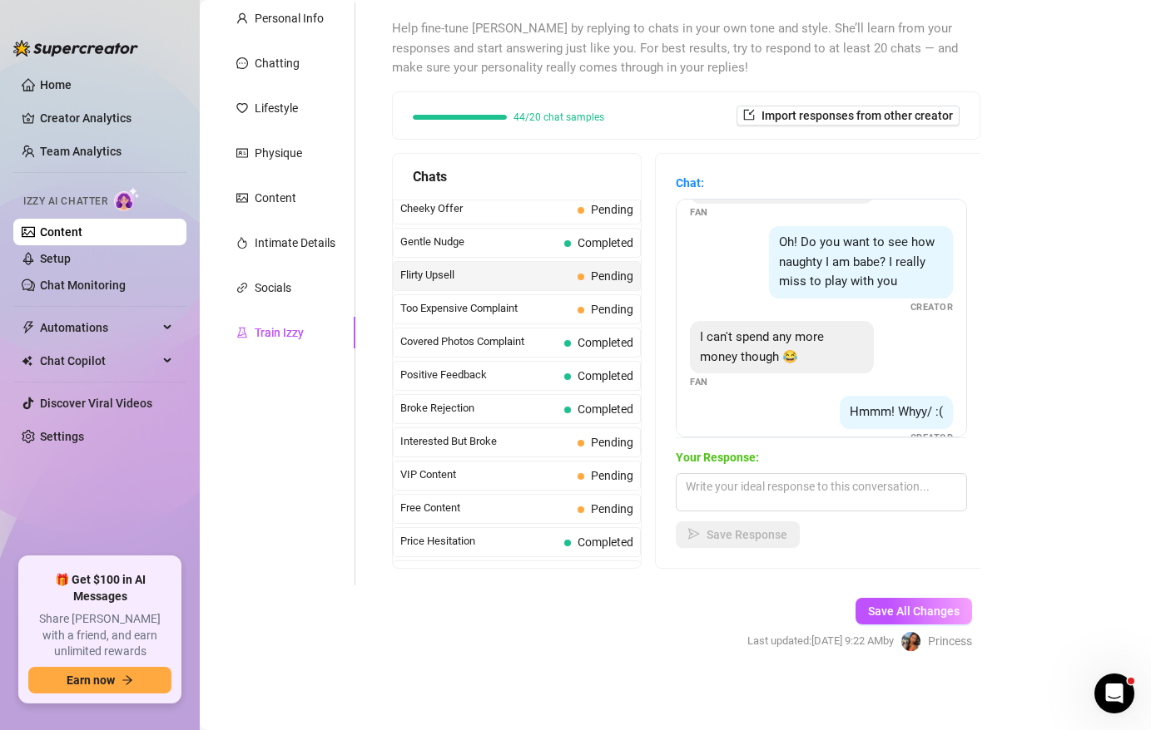
scroll to position [503, 0]
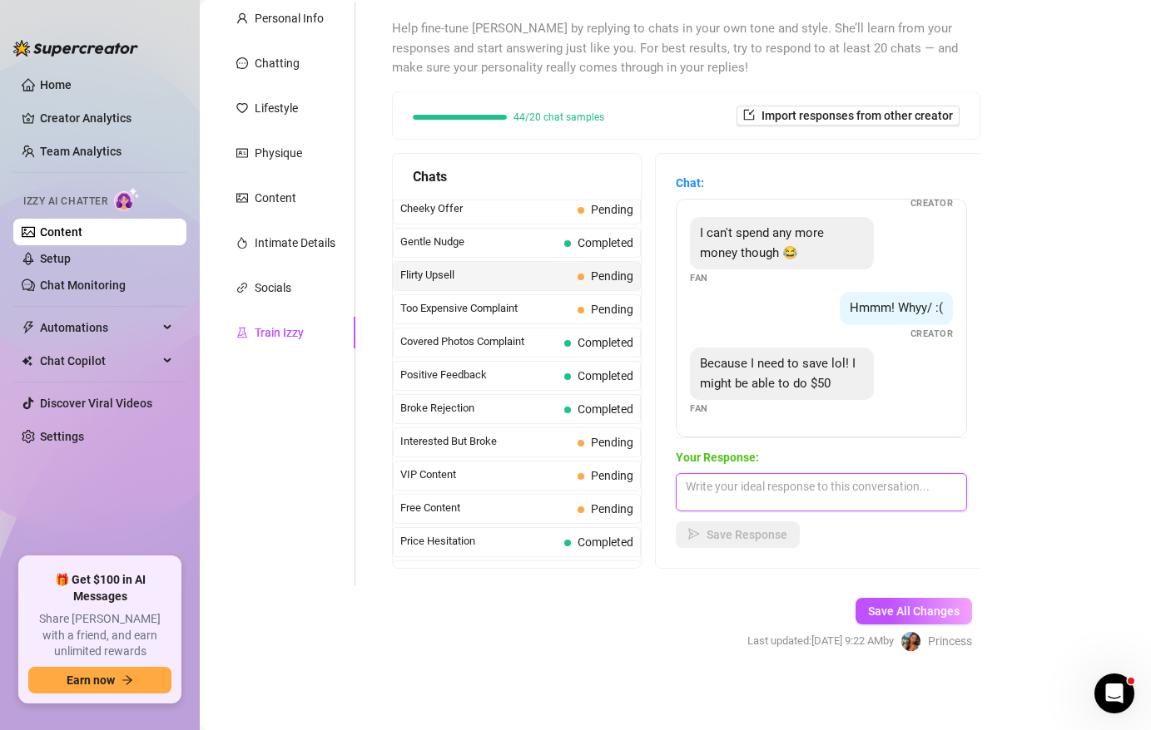
click at [830, 485] on textarea at bounding box center [821, 492] width 291 height 38
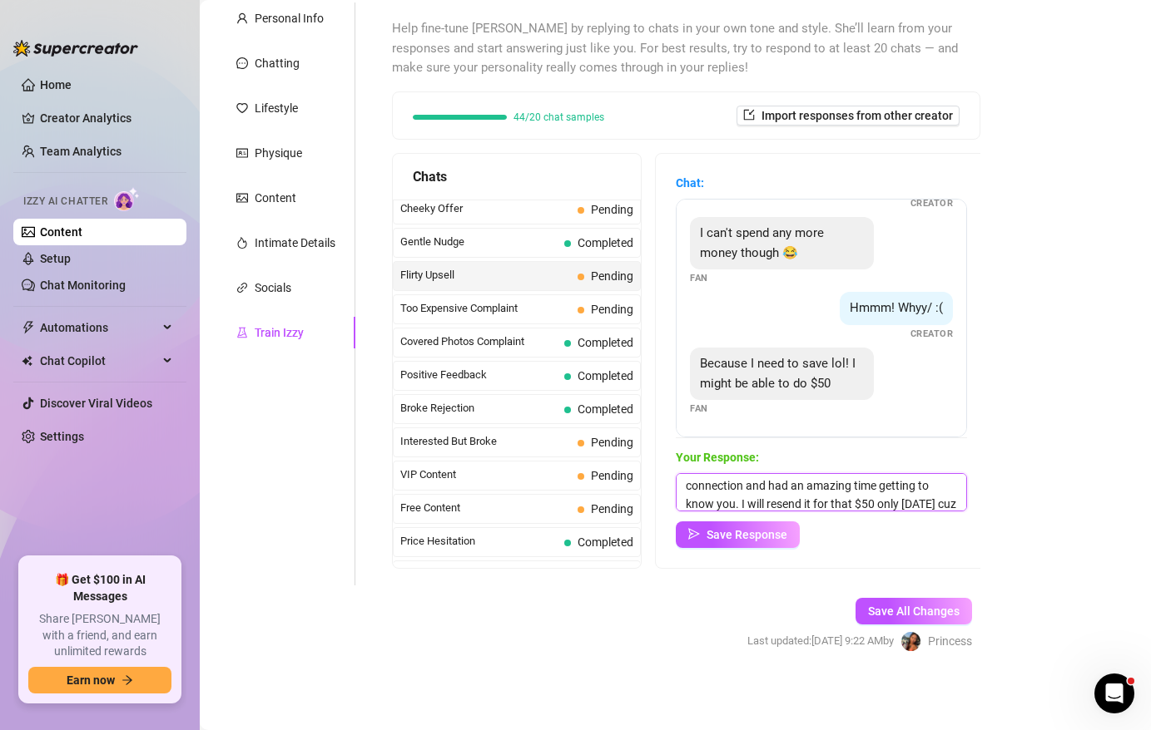
scroll to position [37, 0]
type textarea "I don't always do this but I really enjoyed our connection and had an amazing t…"
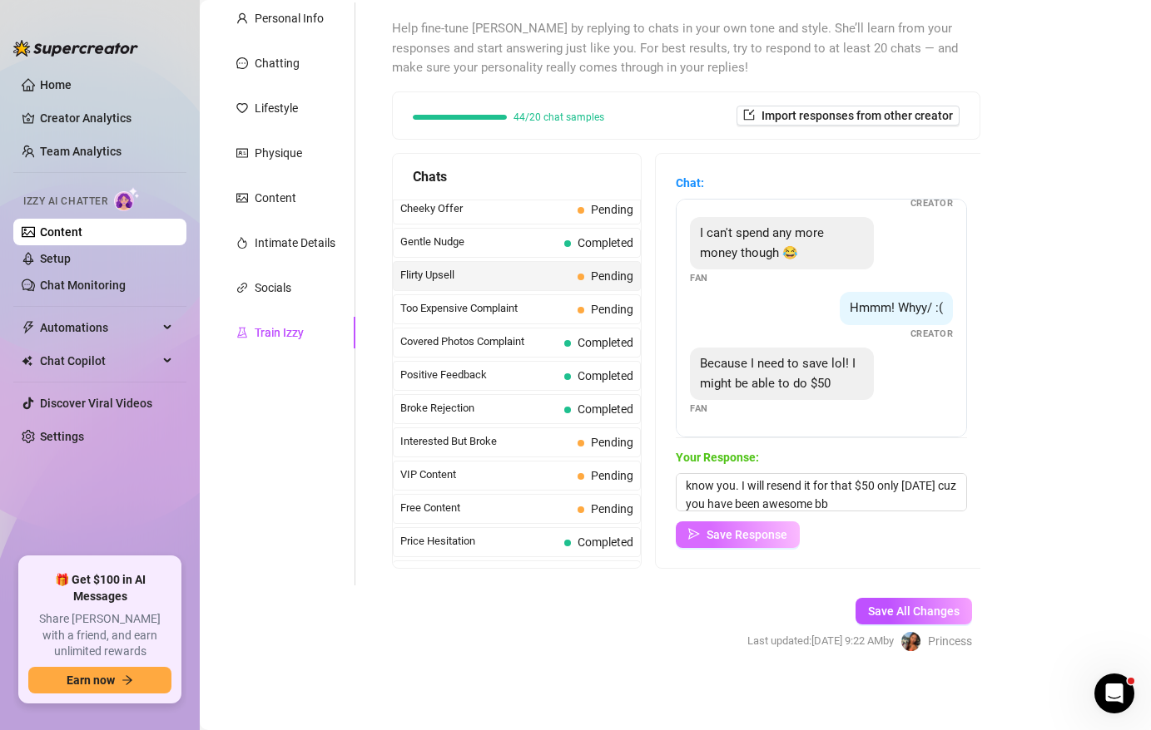
click at [760, 535] on span "Save Response" at bounding box center [746, 534] width 81 height 13
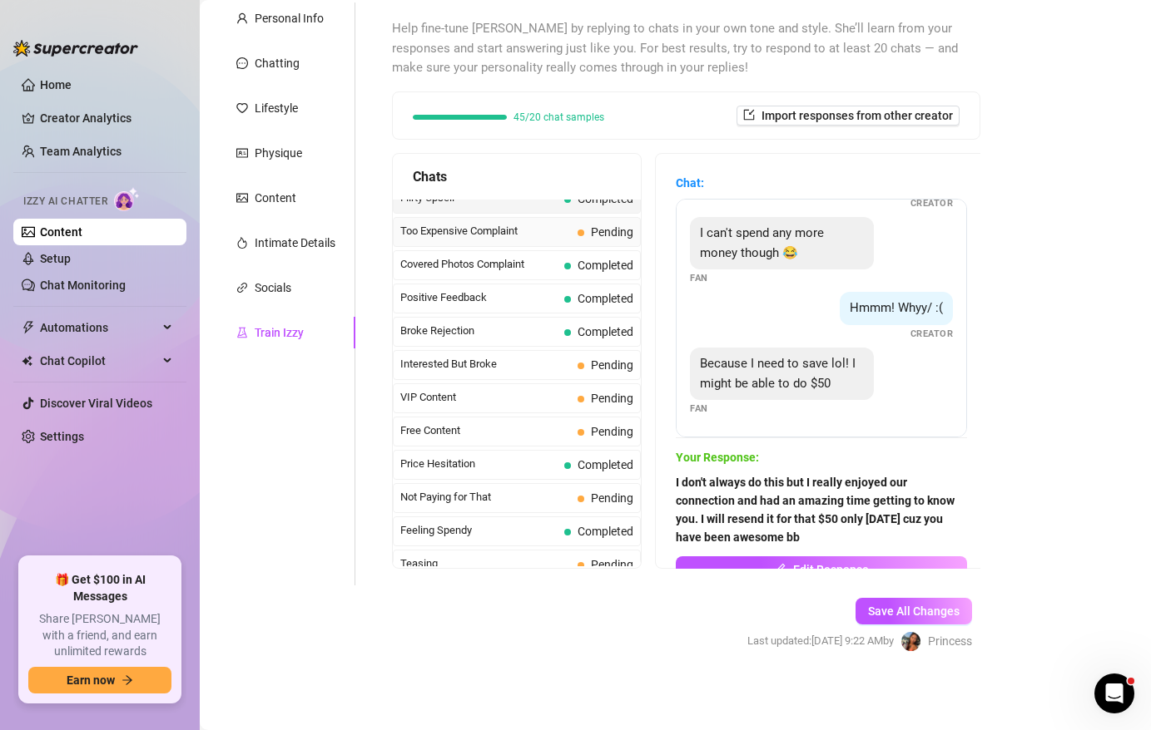
scroll to position [217, 0]
click at [494, 227] on span "Too Expensive Complaint" at bounding box center [485, 229] width 171 height 17
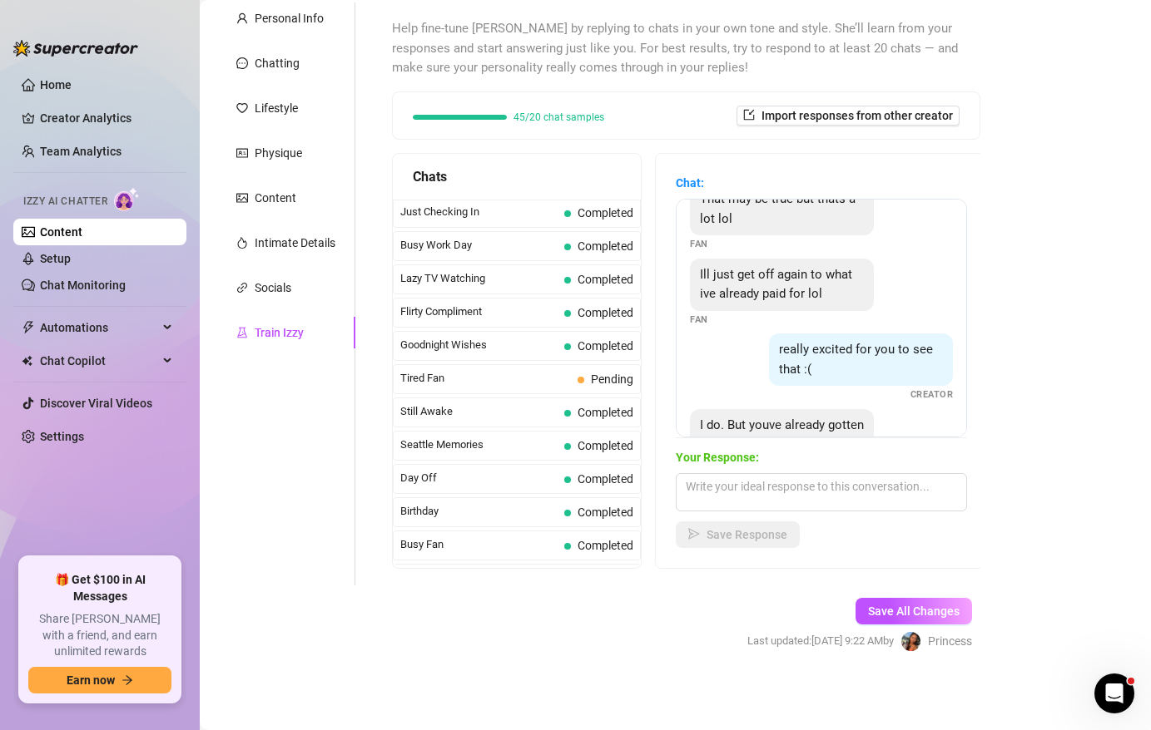
scroll to position [1090, 0]
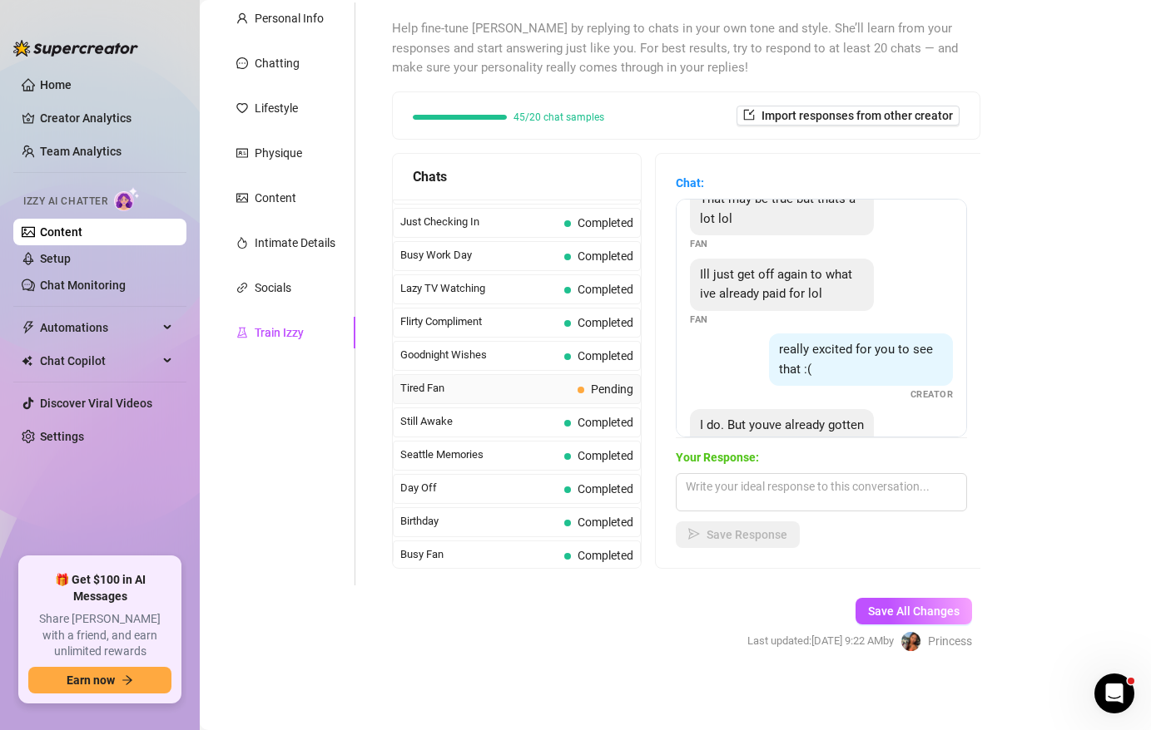
click at [525, 381] on span "Tired Fan" at bounding box center [485, 388] width 171 height 17
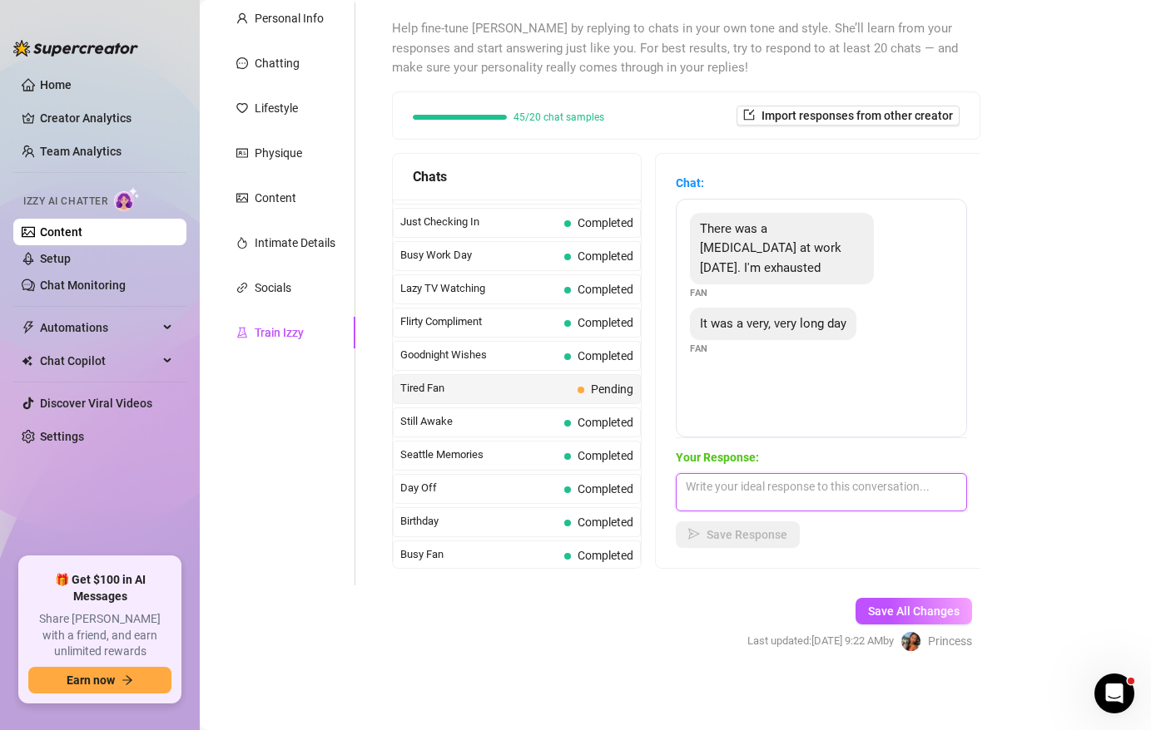
click at [764, 487] on textarea at bounding box center [821, 492] width 291 height 38
click at [805, 504] on textarea "Oh no, I am so sorry to hear that. I'm here for you if you'd like to take your.…" at bounding box center [821, 492] width 291 height 38
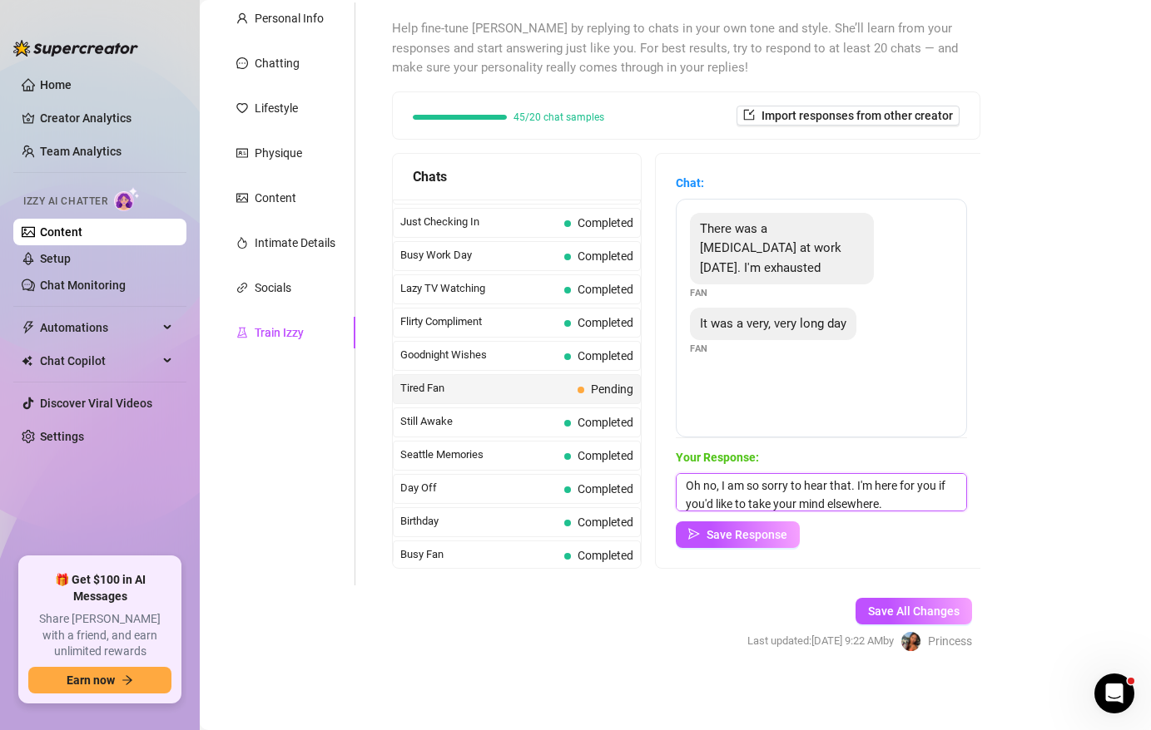
click at [892, 505] on textarea "Oh no, I am so sorry to hear that. I'm here for you if you'd like to take your …" at bounding box center [821, 492] width 291 height 38
type textarea "Oh no, I am so sorry to hear that. I'm here for you if you'd like to take your …"
click at [735, 530] on span "Save Response" at bounding box center [746, 534] width 81 height 13
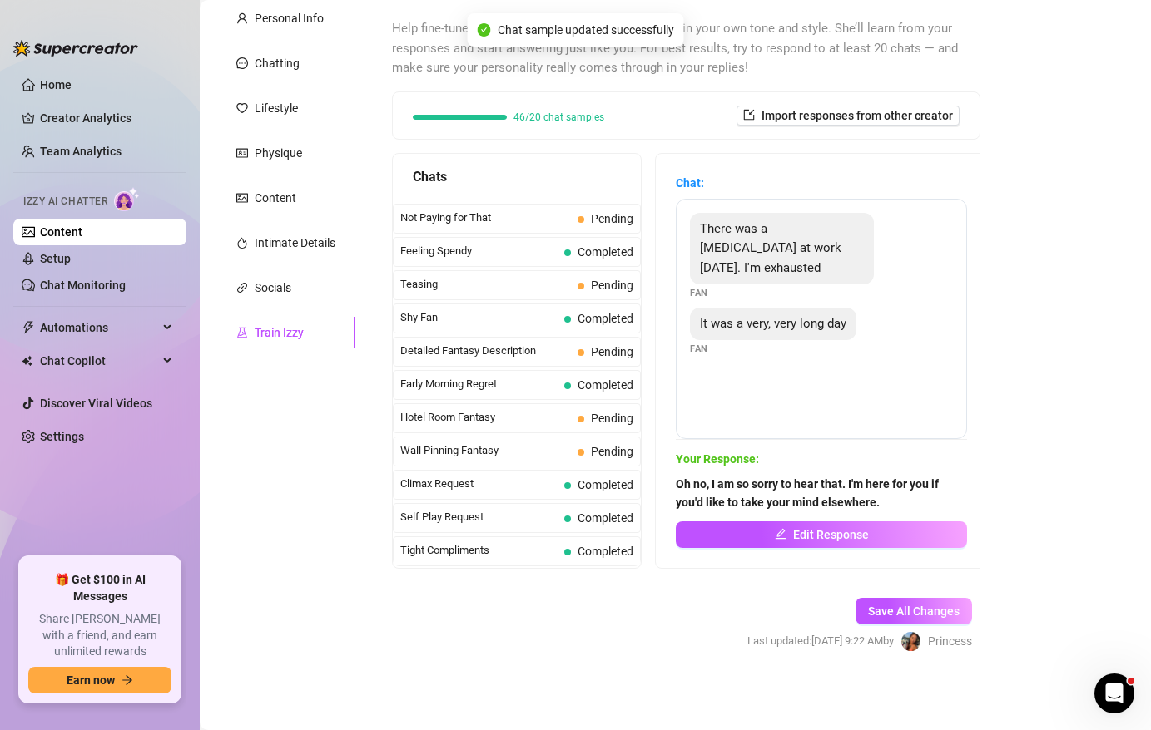
scroll to position [484, 0]
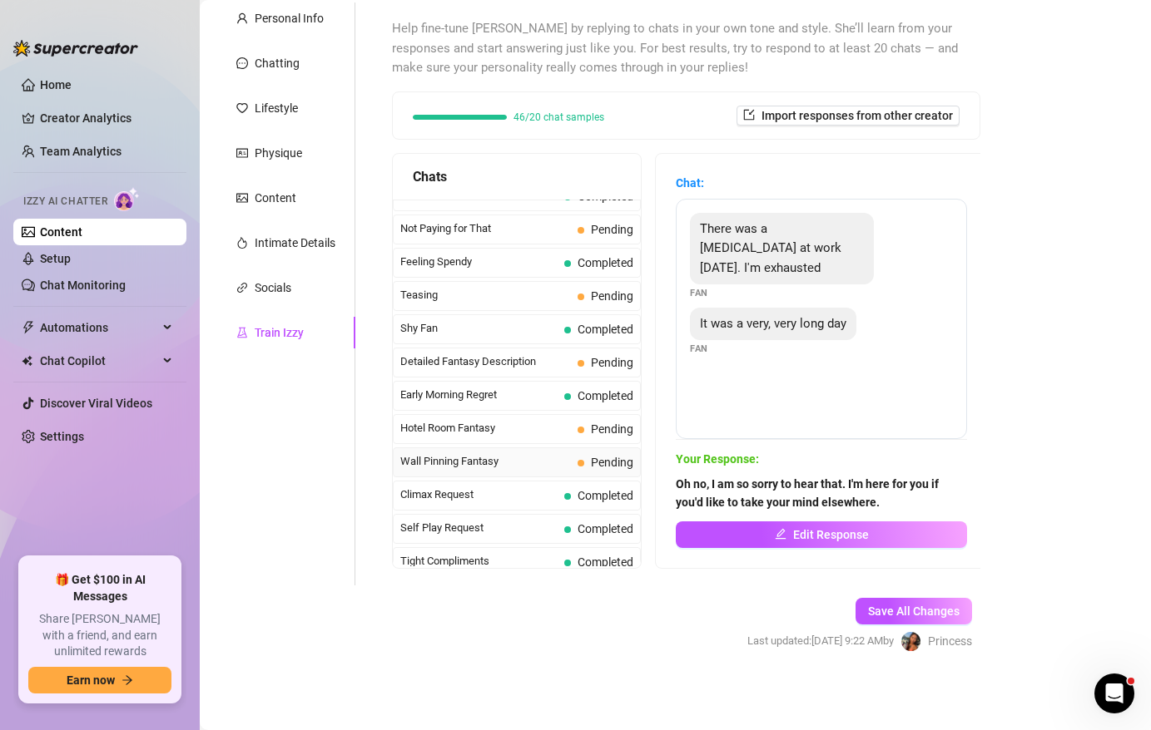
click at [544, 463] on span "Wall Pinning Fantasy" at bounding box center [485, 461] width 171 height 17
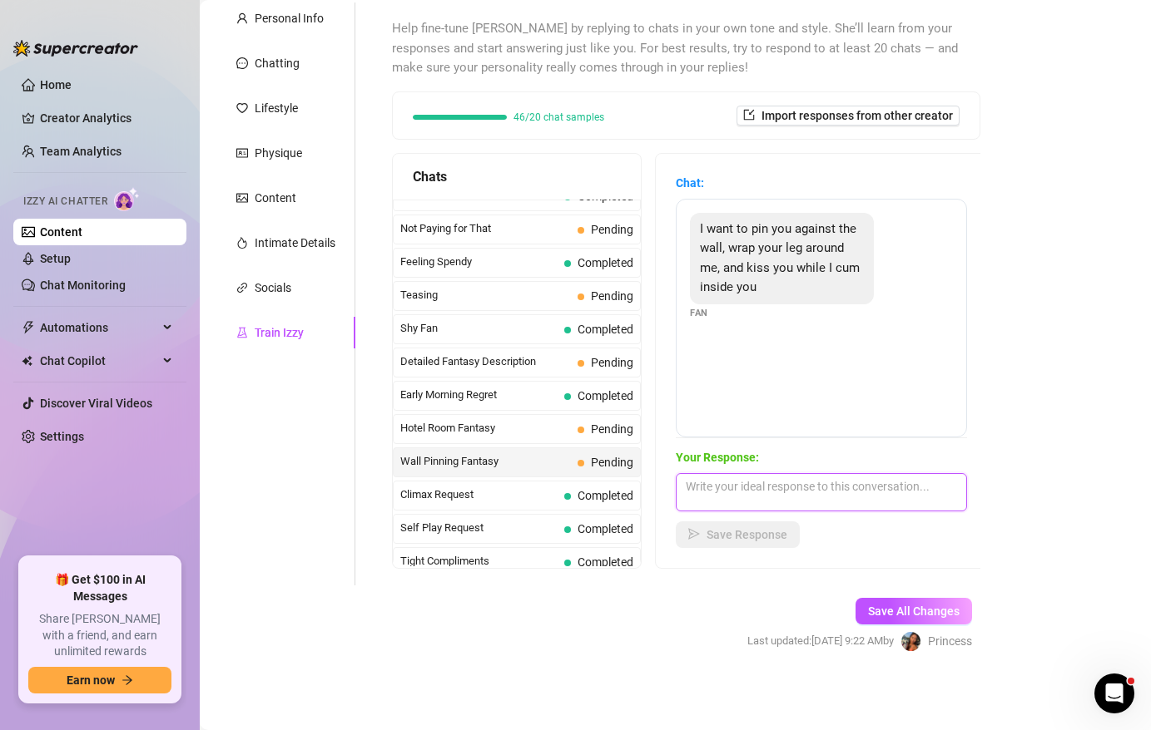
click at [722, 488] on textarea at bounding box center [821, 492] width 291 height 38
click at [707, 504] on textarea "Mmmm...so passionate boo! I would love for you to pin. me against the wall" at bounding box center [821, 492] width 291 height 38
click at [818, 503] on textarea "Mmmm...so passionate boo! I would love for you to pin me against the wall" at bounding box center [821, 492] width 291 height 38
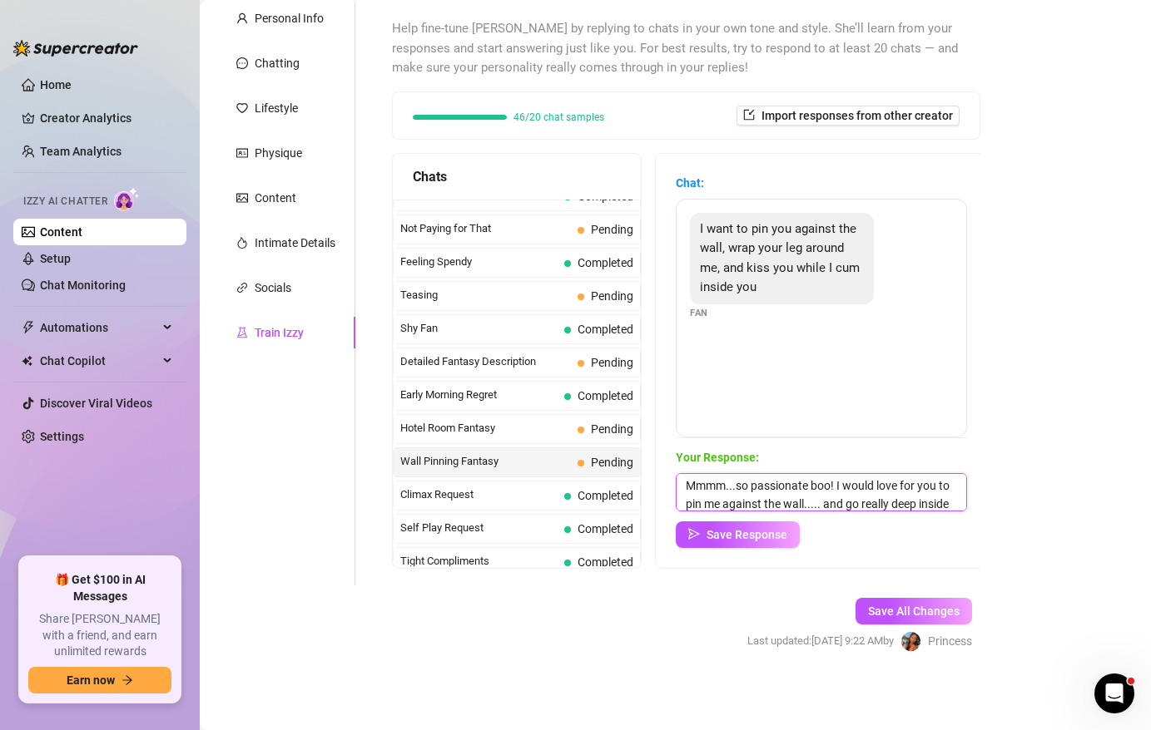
scroll to position [19, 0]
click at [859, 485] on textarea "Mmmm...so passionate boo! I would love for you to pin me against the wall..... …" at bounding box center [821, 492] width 291 height 38
click at [854, 485] on textarea "Mmmm...so passionate boo! I would love for you to pin me against the wall..... …" at bounding box center [821, 492] width 291 height 38
click at [808, 504] on textarea "Mmmm...so passionate boo! I would love for you to pin me against the wall..... …" at bounding box center [821, 492] width 291 height 38
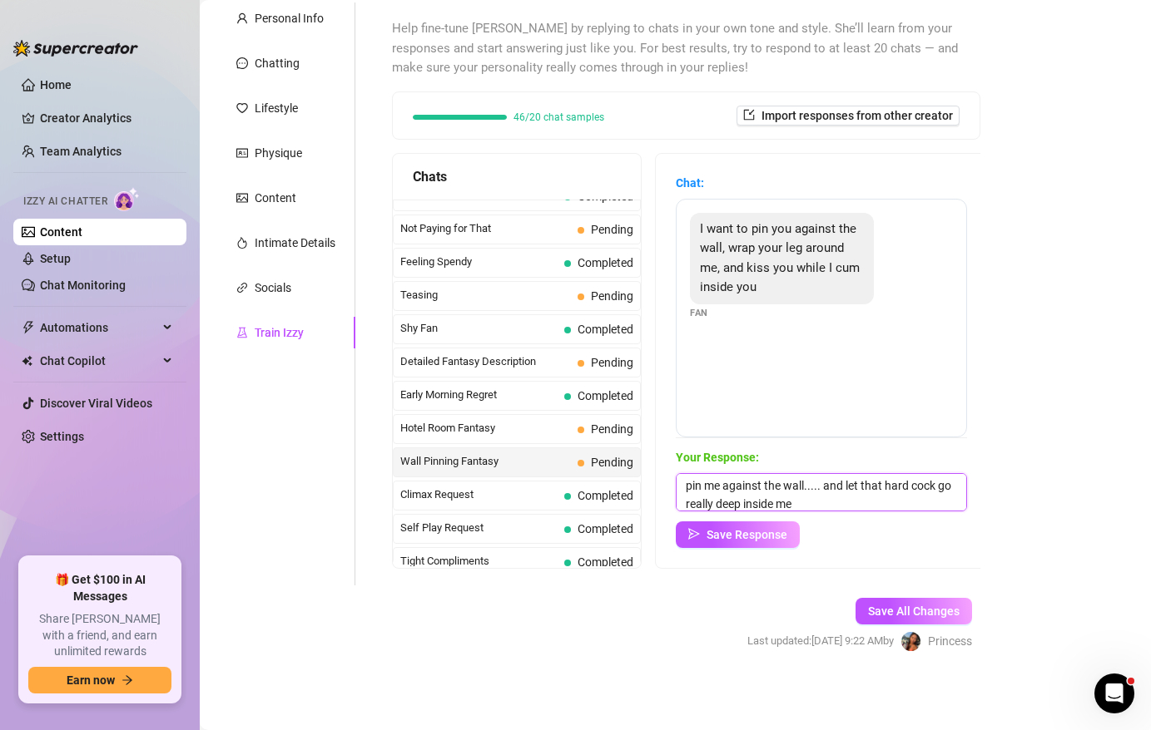
click at [829, 486] on textarea "Mmmm...so passionate boo! I would love for you to pin me against the wall..... …" at bounding box center [821, 492] width 291 height 38
click at [847, 485] on textarea "Mmmm...so passionate boo! I would love for you to pin me against the wall..... …" at bounding box center [821, 492] width 291 height 38
click at [702, 505] on textarea "Mmmm...so passionate boo! I would love for you to pin me against the wall..... …" at bounding box center [821, 492] width 291 height 38
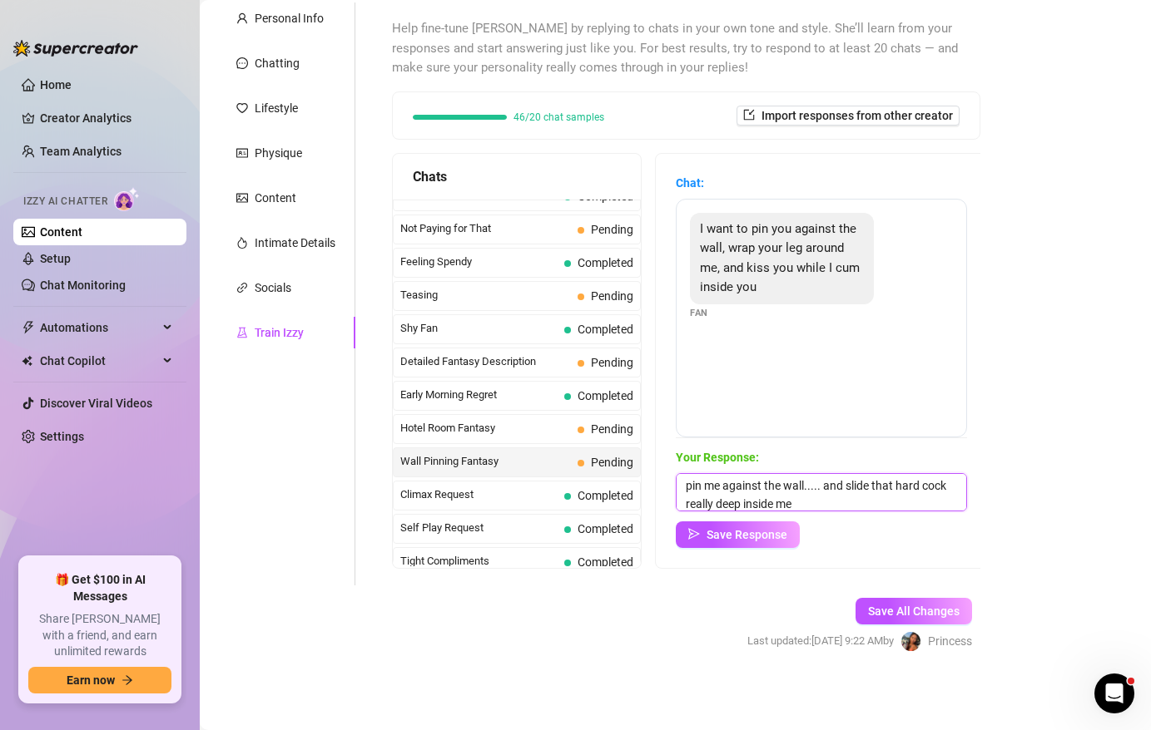
click at [829, 504] on textarea "Mmmm...so passionate boo! I would love for you to pin me against the wall..... …" at bounding box center [821, 492] width 291 height 38
type textarea "Mmmm...so passionate boo! I would love for you to pin me against the wall..... …"
click at [750, 534] on span "Save Response" at bounding box center [746, 534] width 81 height 13
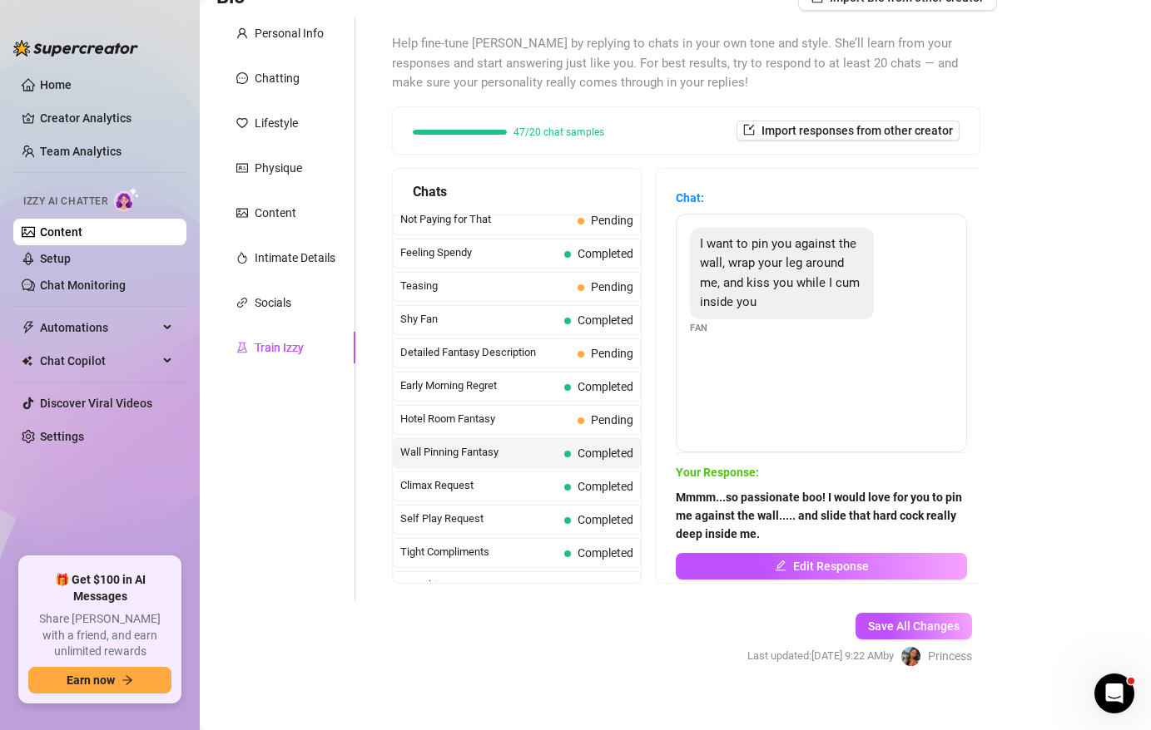
scroll to position [148, 0]
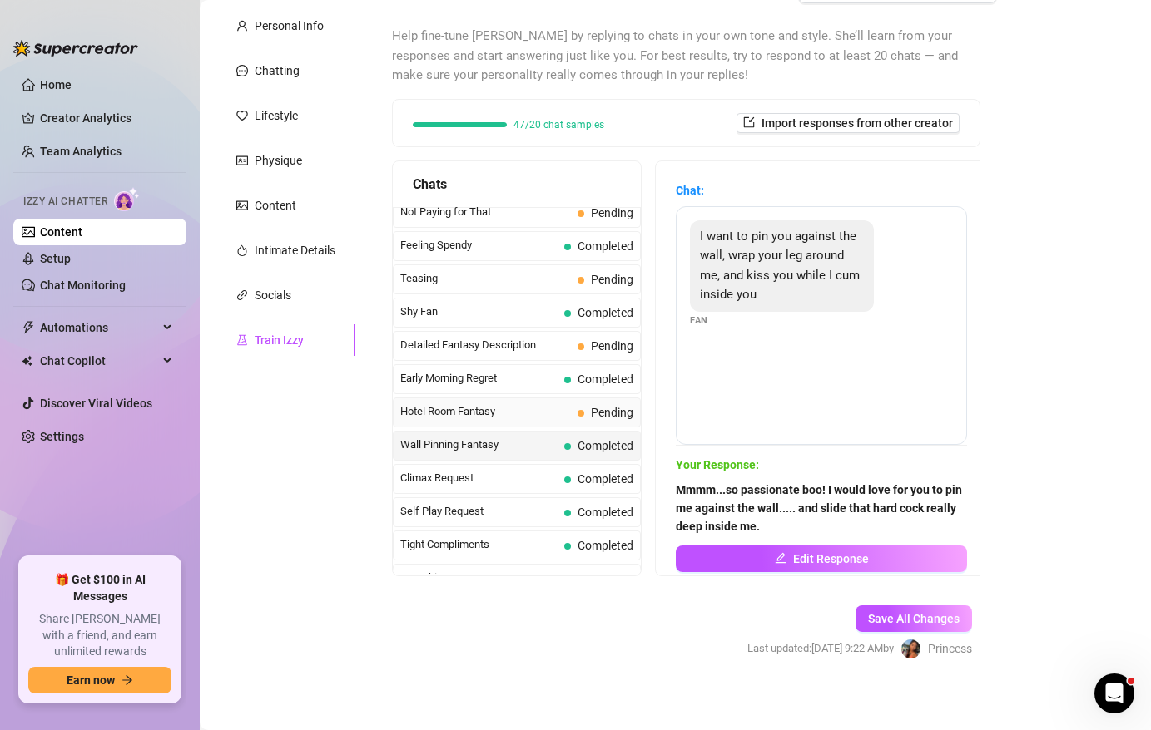
click at [553, 413] on span "Hotel Room Fantasy" at bounding box center [485, 412] width 171 height 17
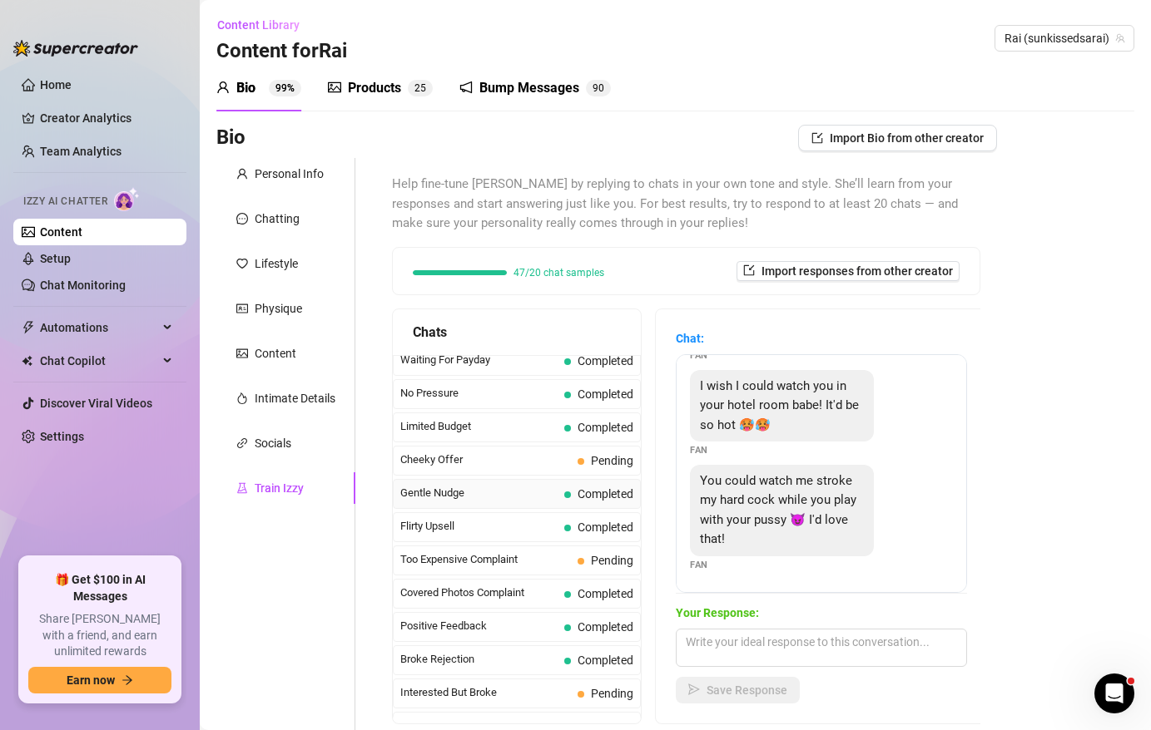
scroll to position [0, 0]
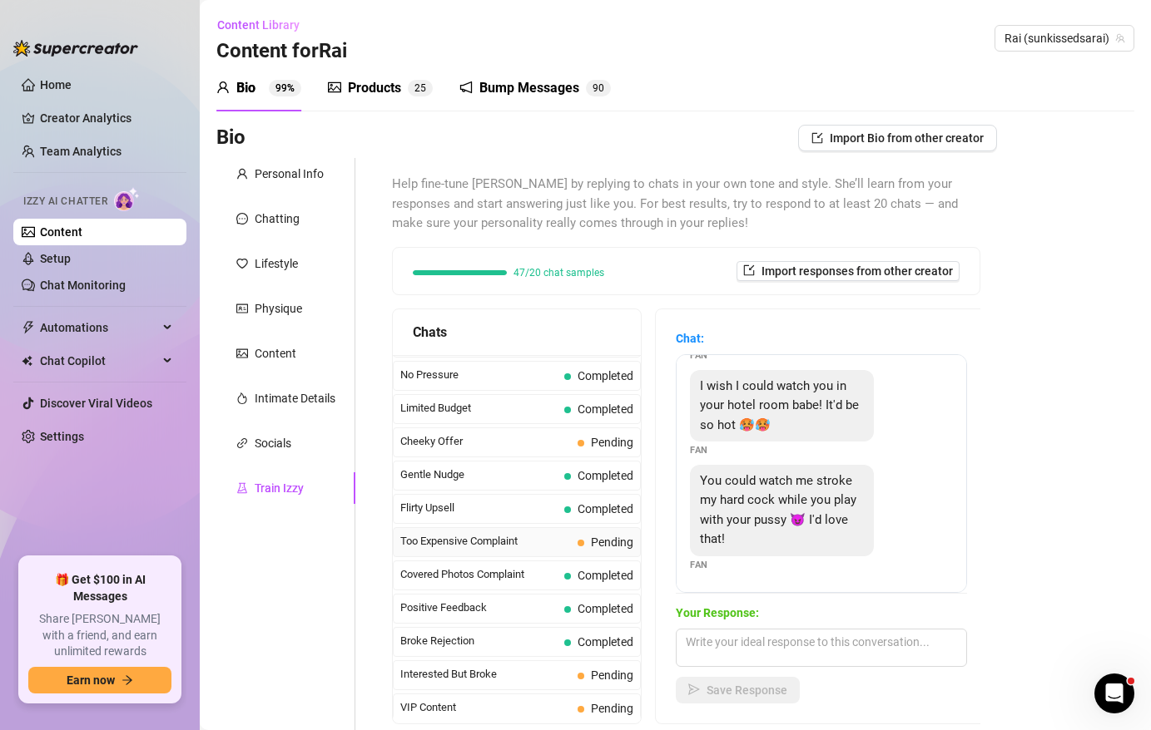
click at [531, 552] on div "Too Expensive Complaint Pending" at bounding box center [517, 542] width 248 height 30
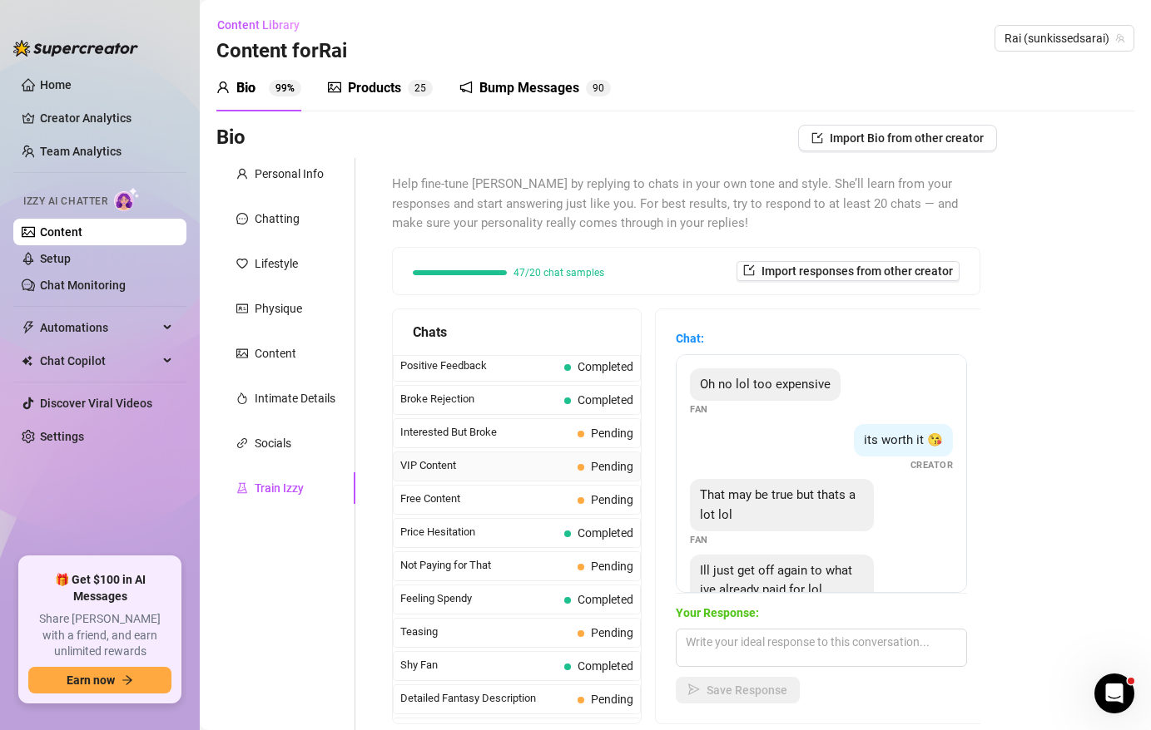
click at [509, 464] on span "VIP Content" at bounding box center [485, 466] width 171 height 17
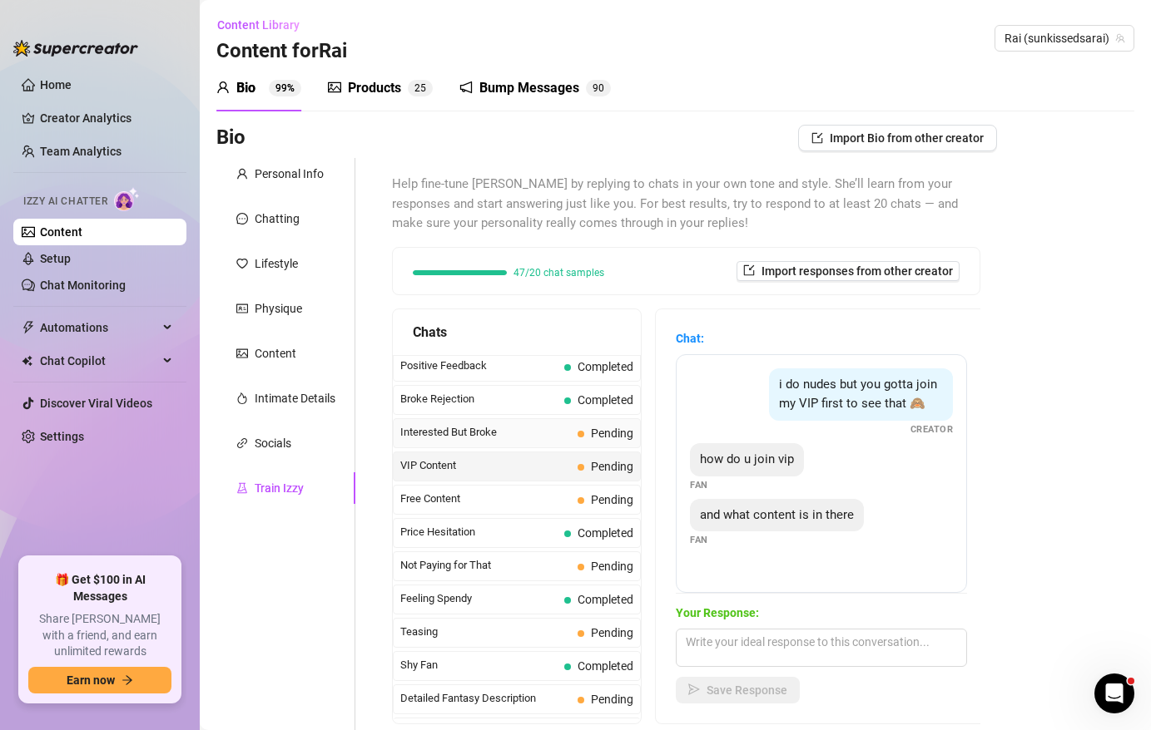
click at [540, 440] on span "Interested But Broke" at bounding box center [485, 432] width 171 height 17
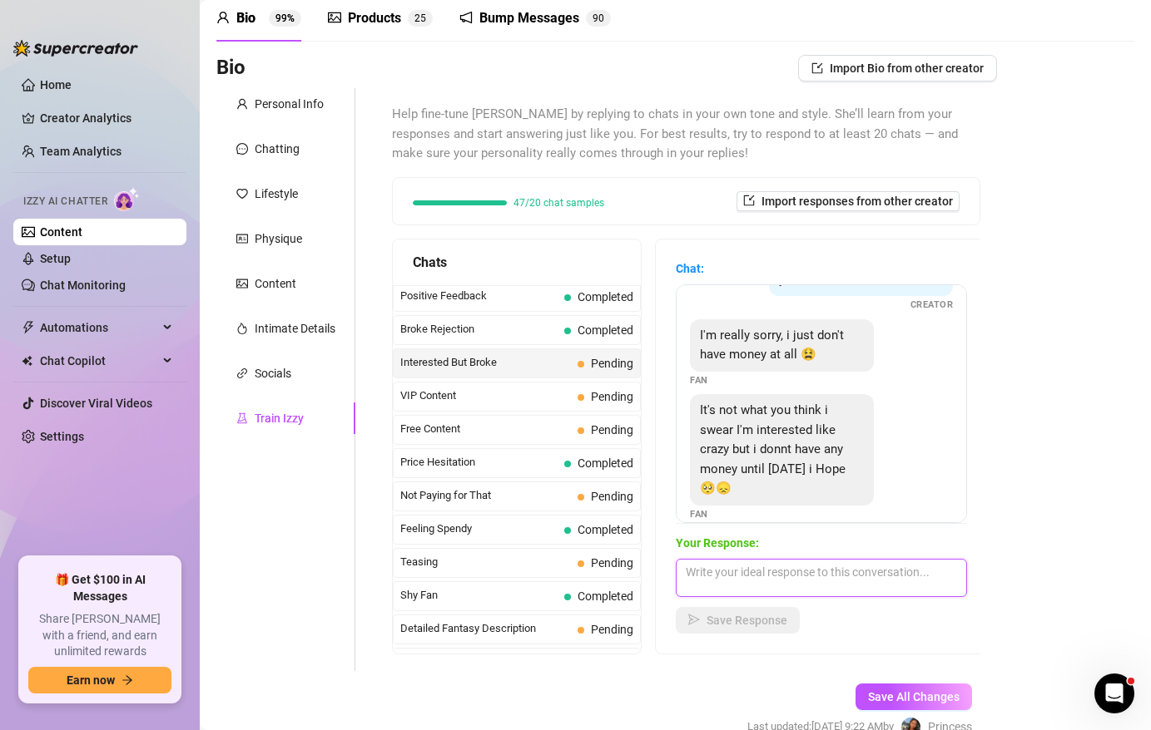
click at [736, 577] on textarea at bounding box center [821, 578] width 291 height 38
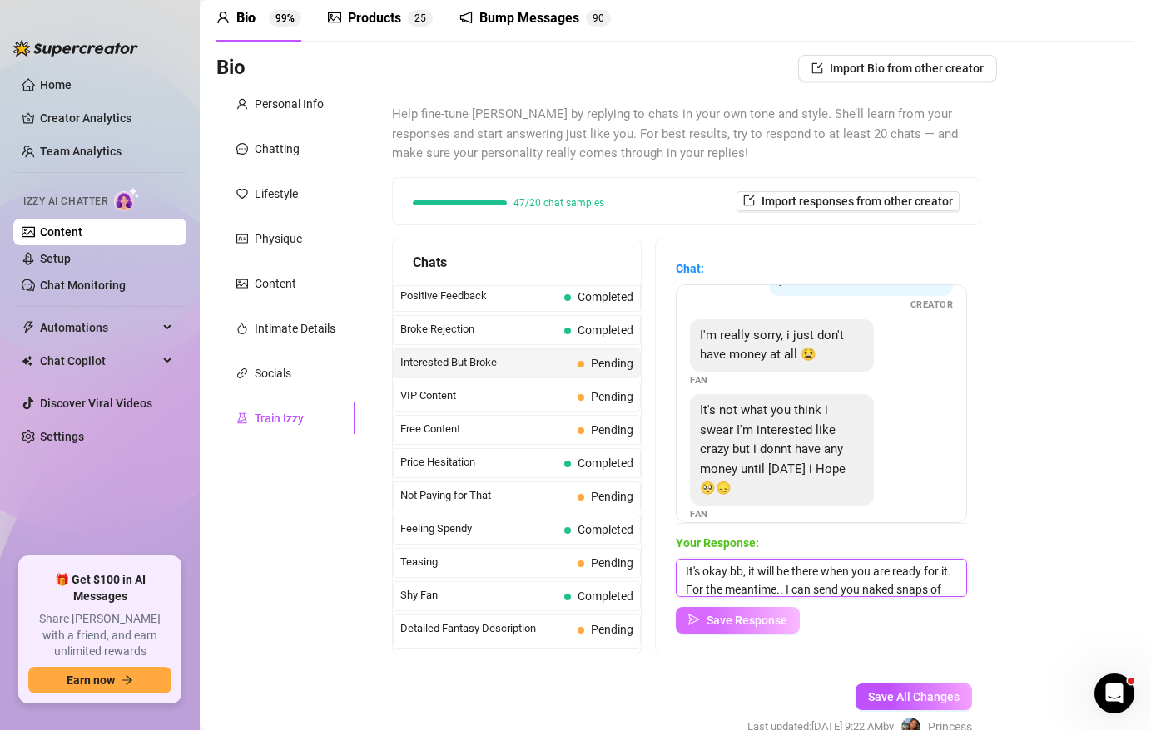
scroll to position [19, 0]
type textarea "It's okay bb, it will be there when you are ready for it. For the meantime.. I …"
click at [756, 614] on span "Save Response" at bounding box center [746, 620] width 81 height 13
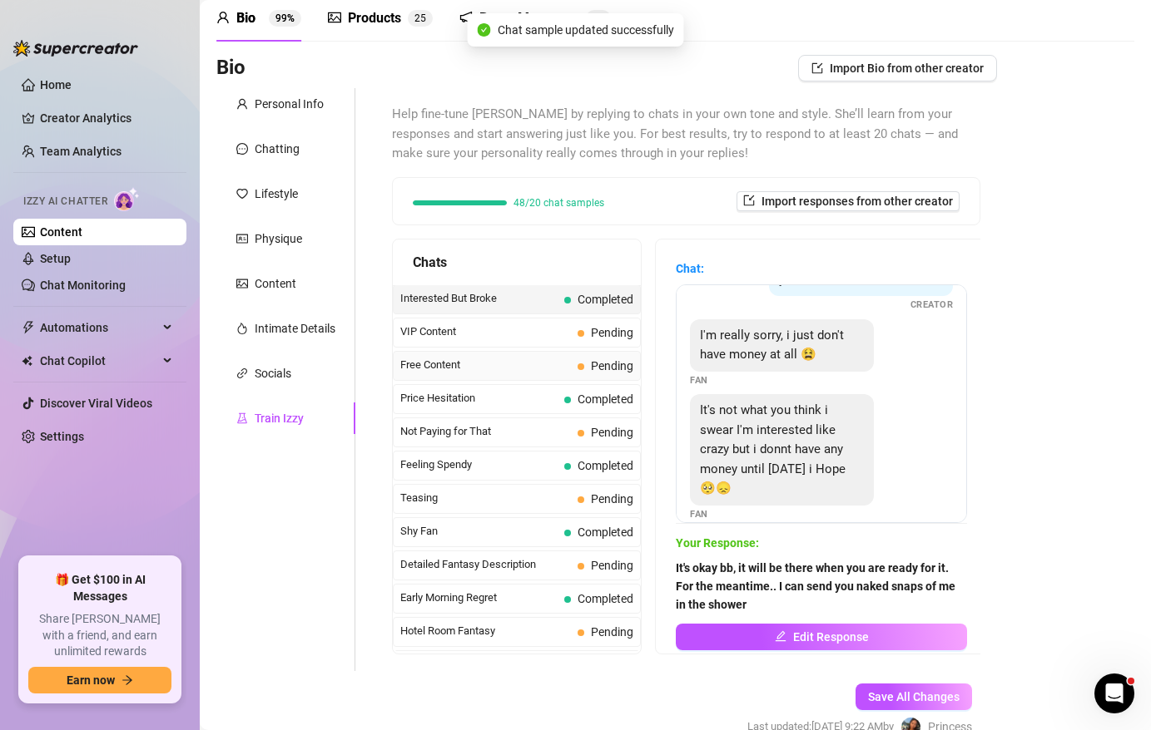
scroll to position [372, 0]
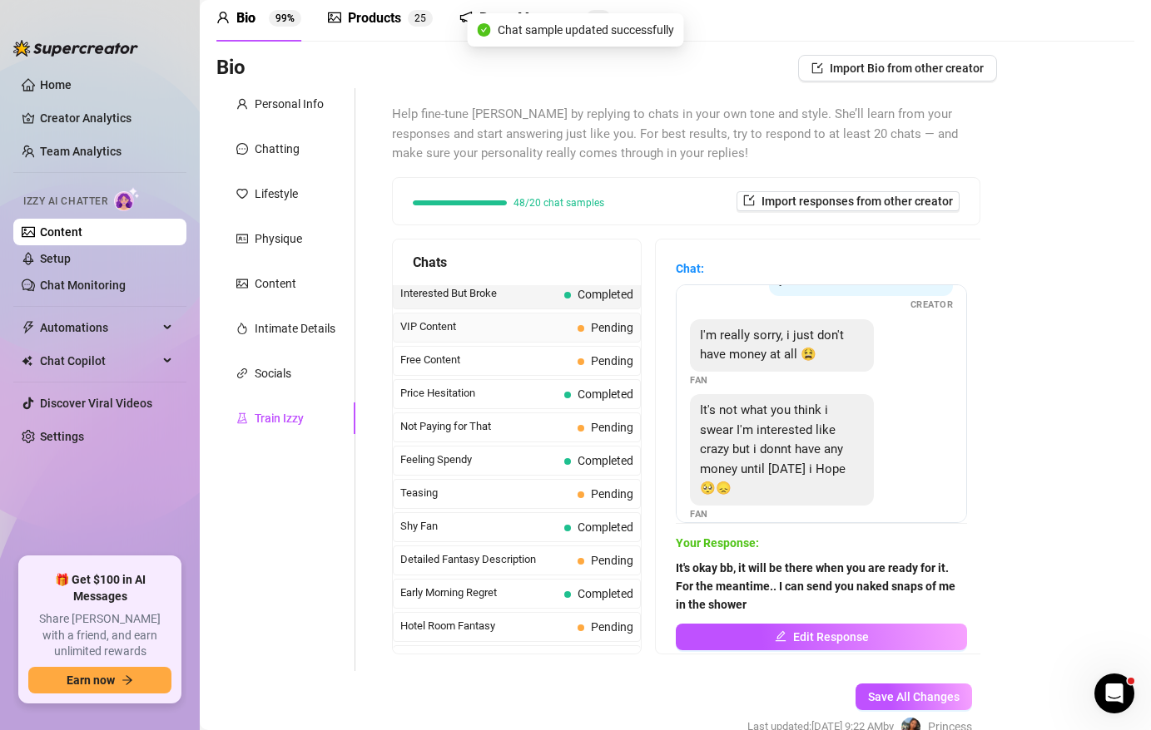
click at [493, 333] on span "VIP Content" at bounding box center [485, 327] width 171 height 17
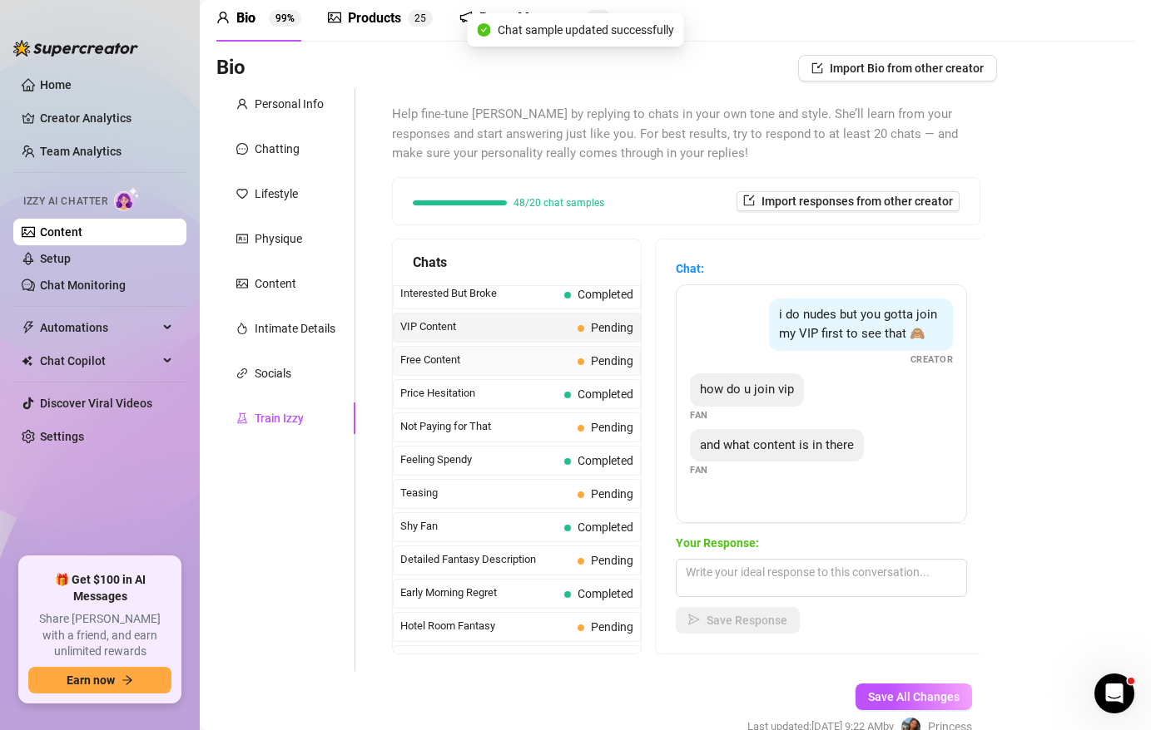
click at [492, 355] on span "Free Content" at bounding box center [485, 360] width 171 height 17
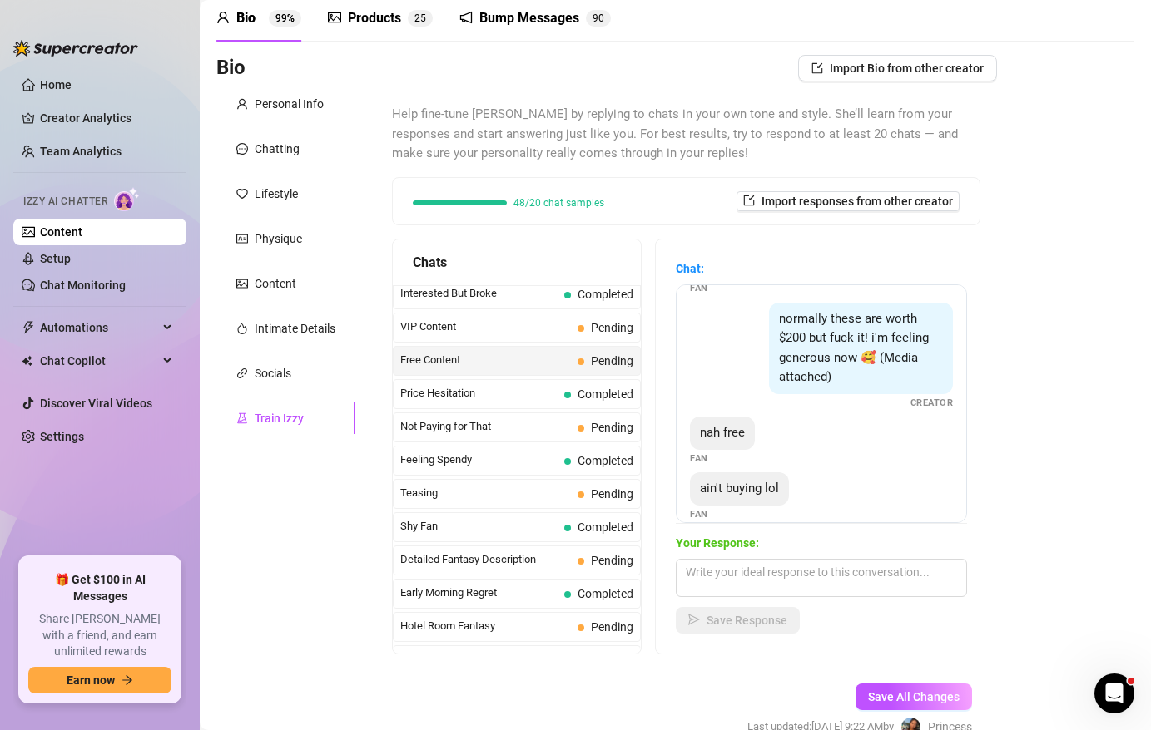
scroll to position [156, 0]
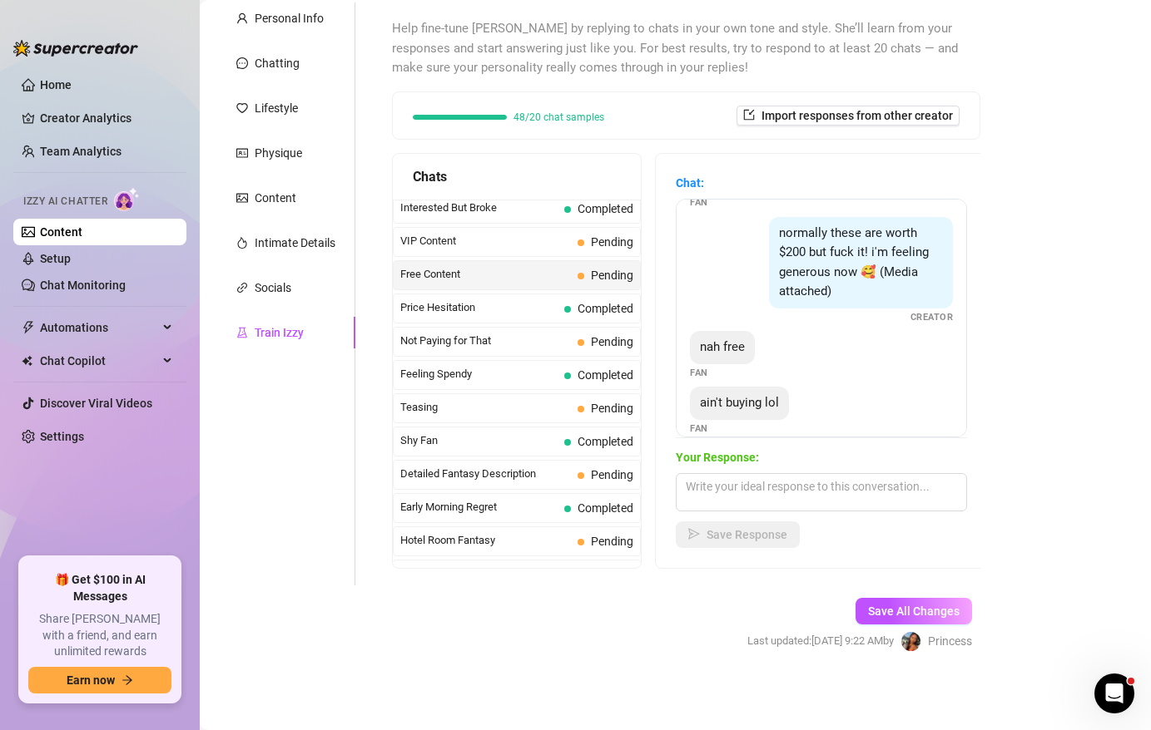
click at [755, 468] on div "Your Response: Save Response" at bounding box center [821, 498] width 291 height 100
click at [752, 475] on textarea at bounding box center [821, 492] width 291 height 38
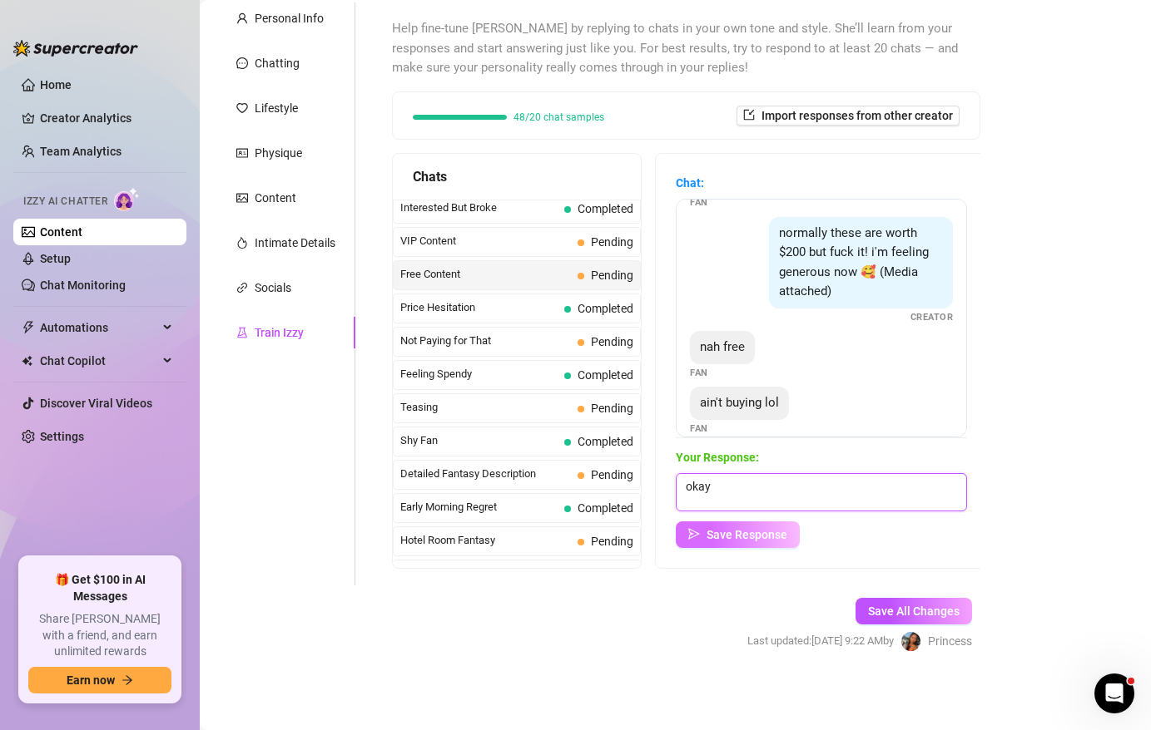
type textarea "okay"
click at [751, 537] on span "Save Response" at bounding box center [746, 534] width 81 height 13
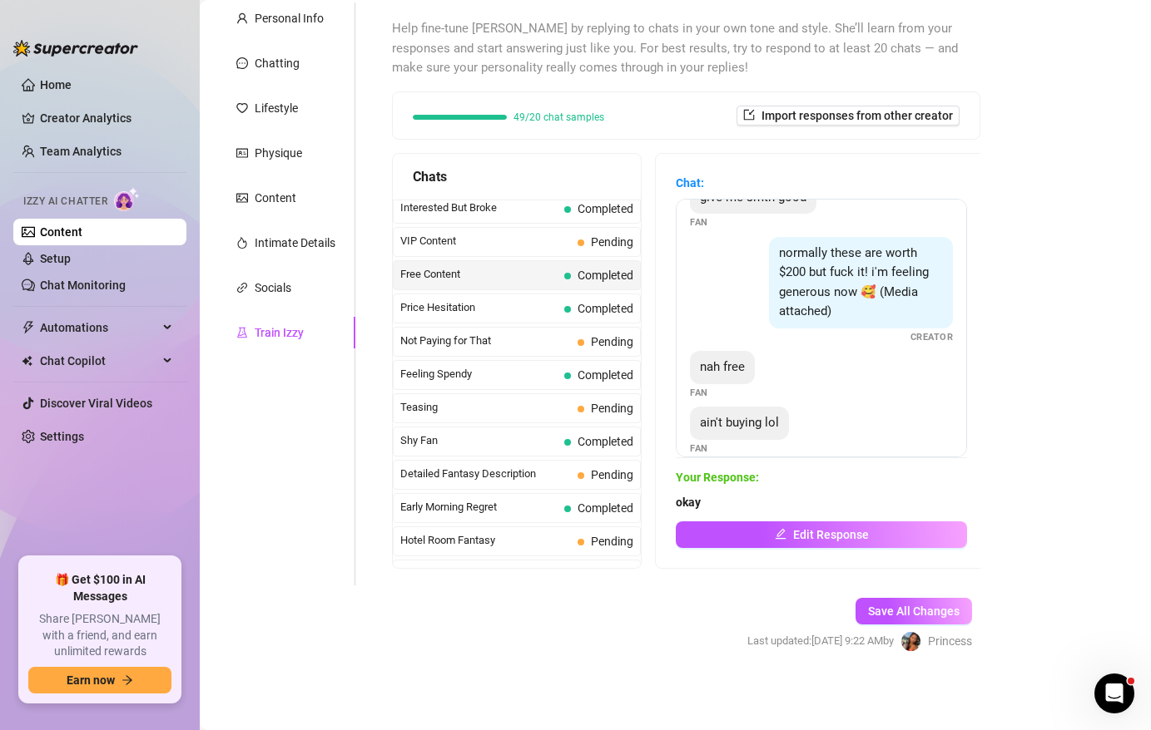
scroll to position [394, 0]
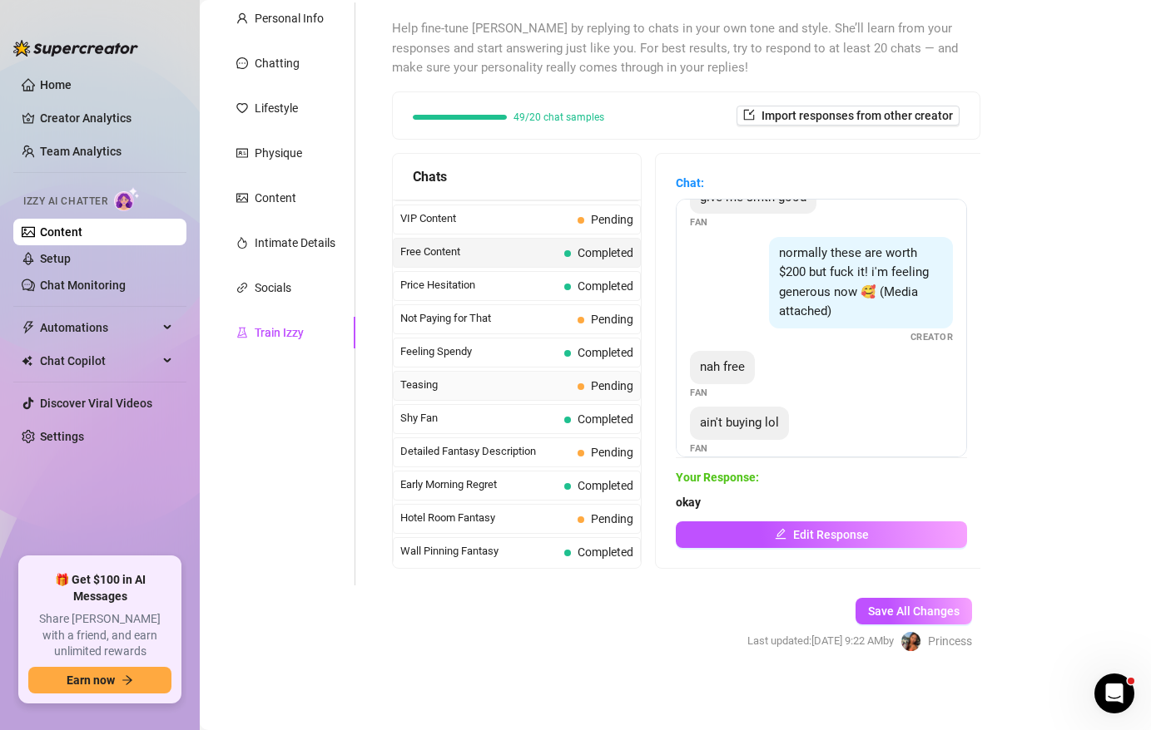
click at [526, 386] on span "Teasing" at bounding box center [485, 385] width 171 height 17
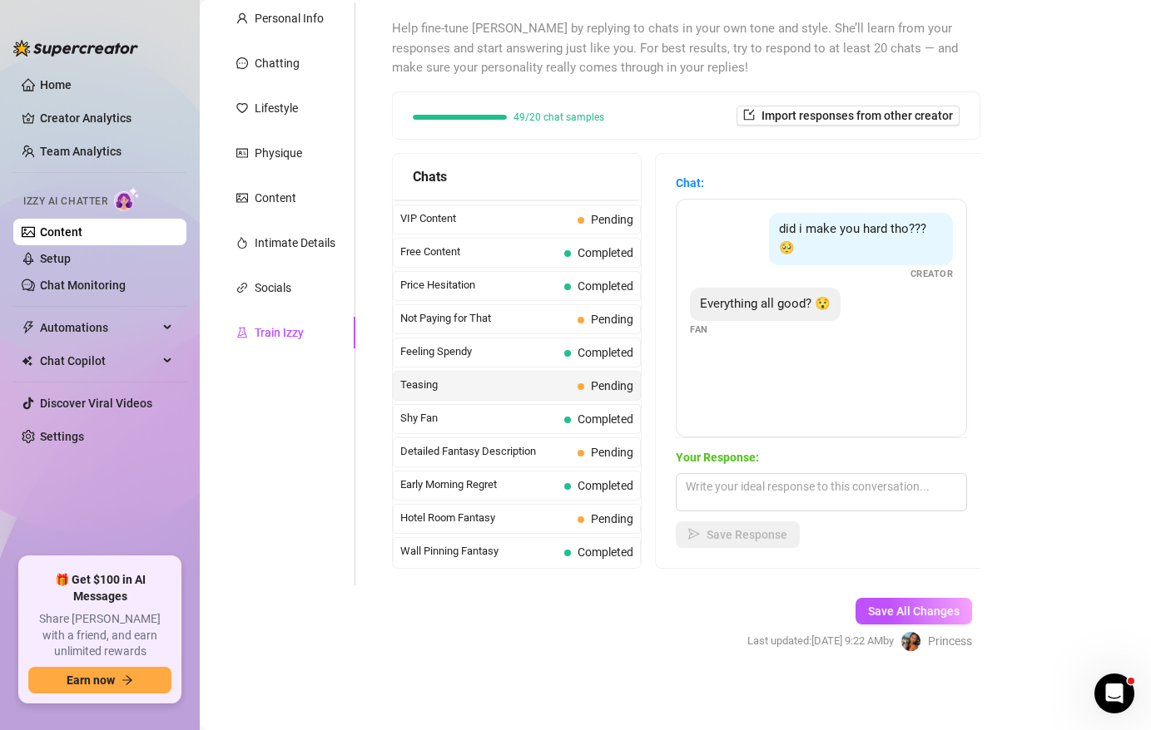
scroll to position [151, 0]
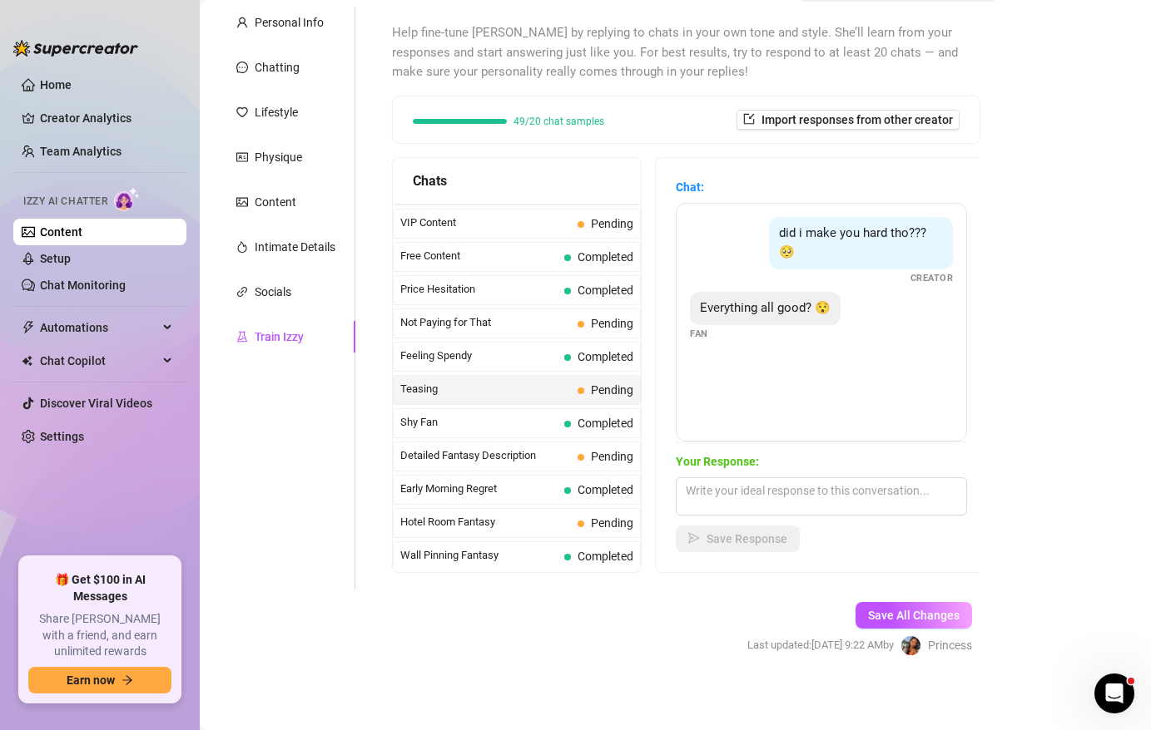
click at [521, 394] on span "Teasing" at bounding box center [485, 389] width 171 height 17
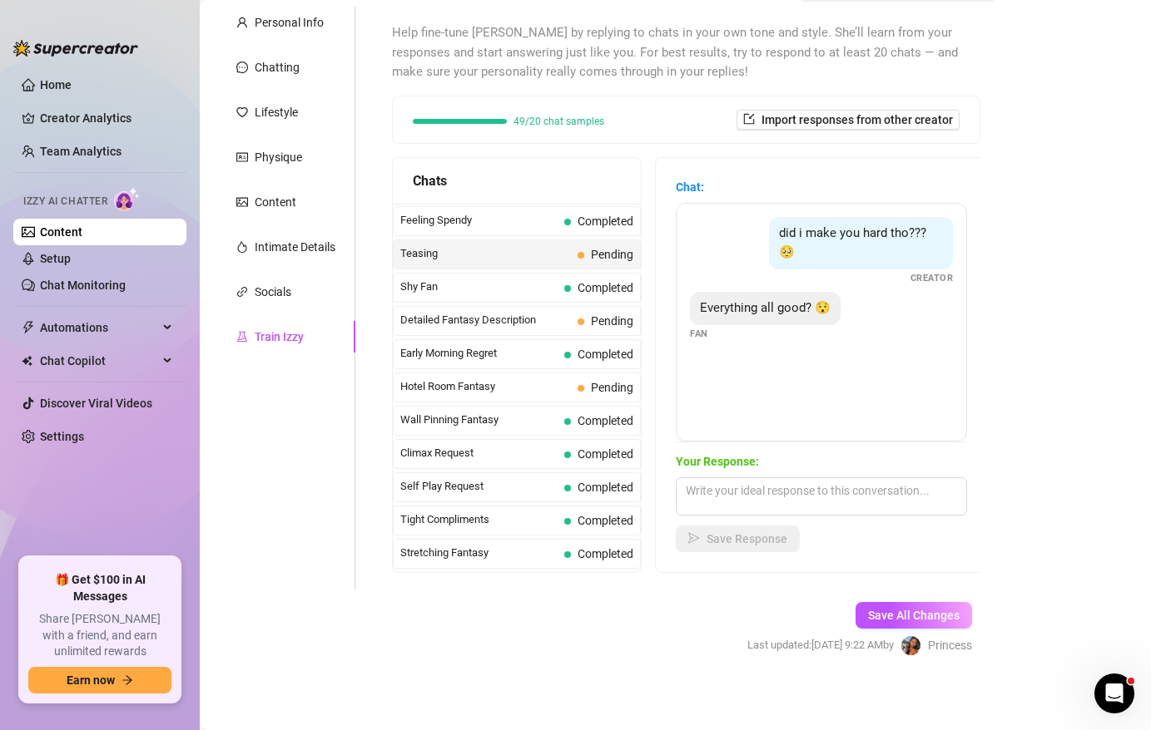
scroll to position [537, 0]
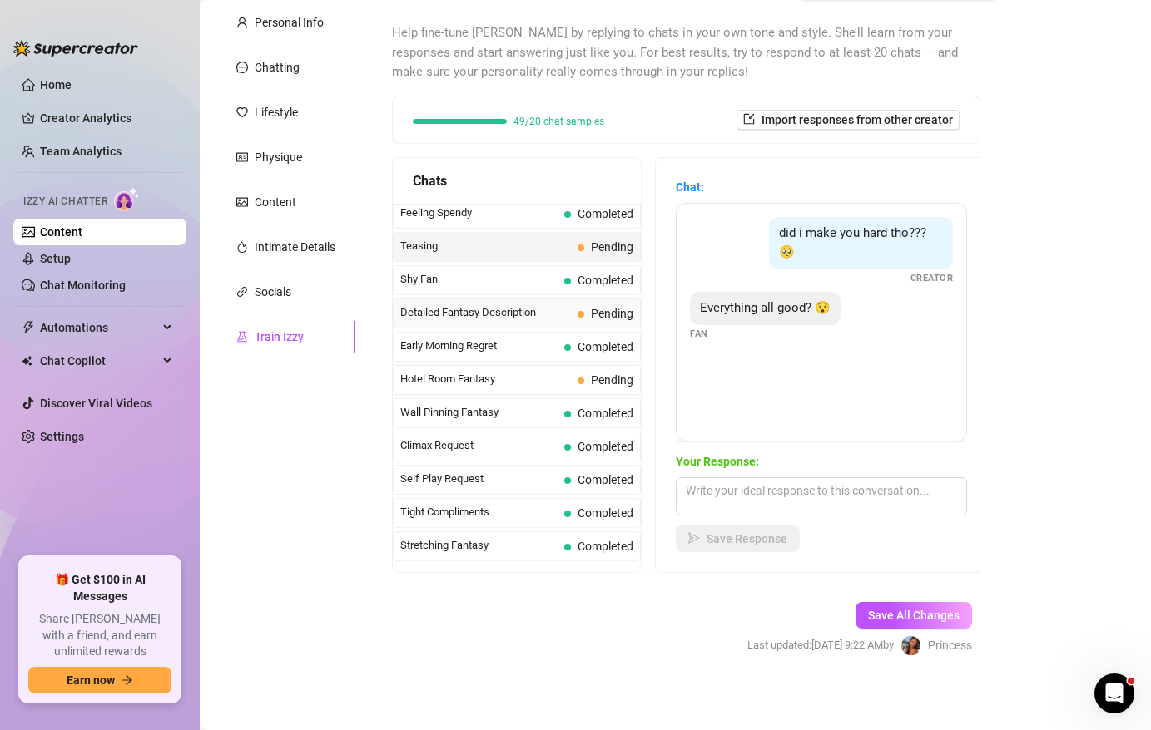
click at [532, 313] on span "Detailed Fantasy Description" at bounding box center [485, 313] width 171 height 17
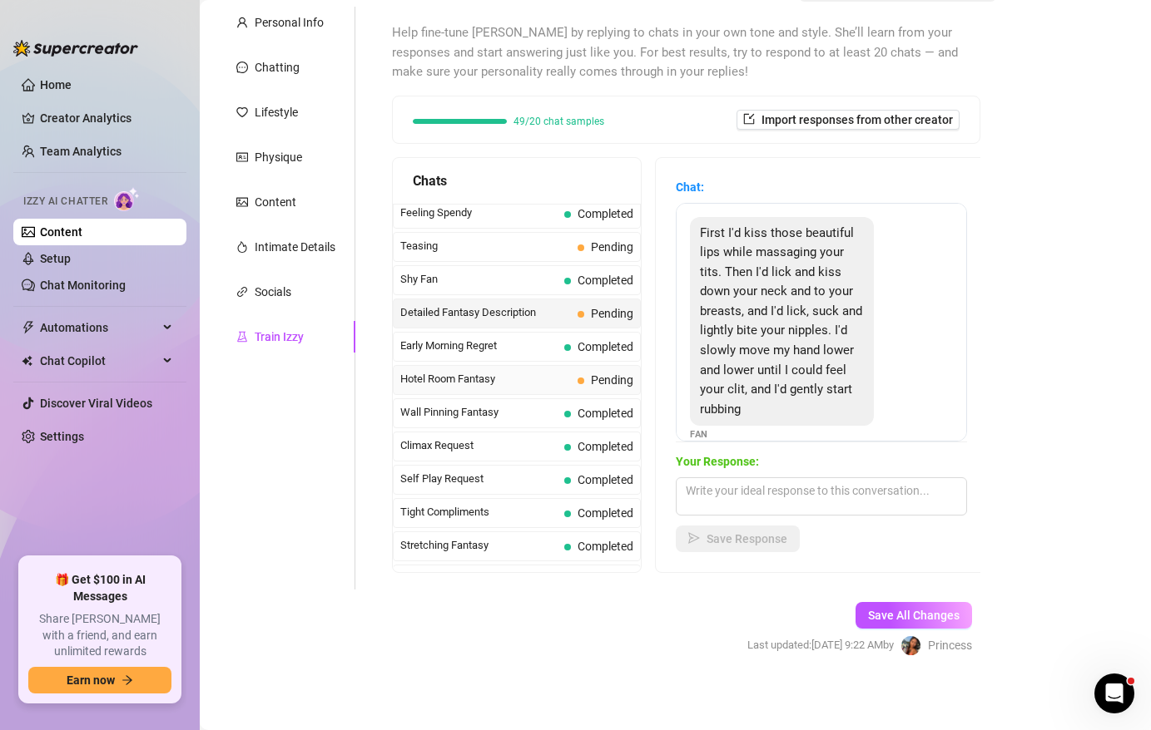
click at [538, 375] on span "Hotel Room Fantasy" at bounding box center [485, 379] width 171 height 17
